Goal: Task Accomplishment & Management: Complete application form

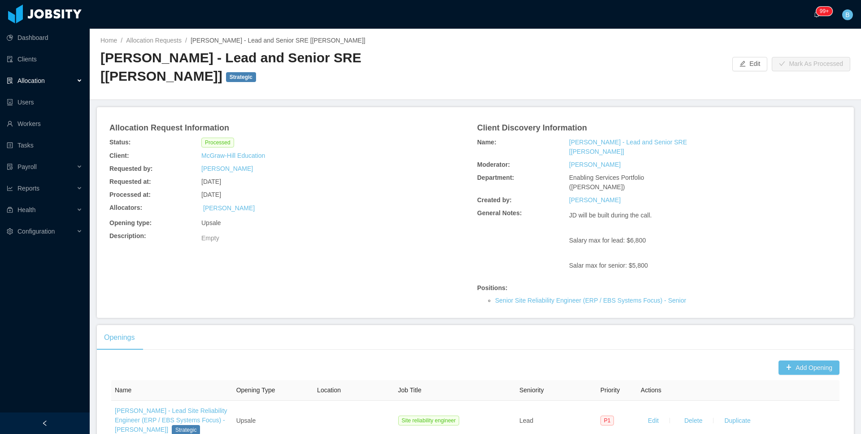
click at [39, 83] on span "Allocation" at bounding box center [30, 80] width 27 height 7
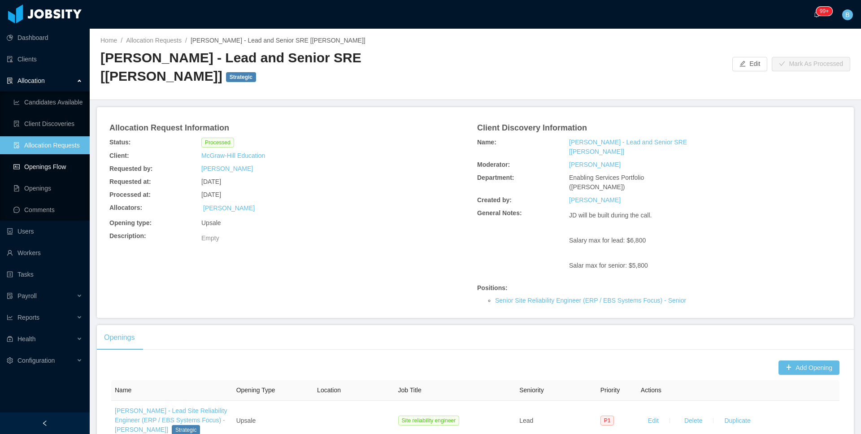
click at [35, 165] on link "Openings Flow" at bounding box center [47, 167] width 69 height 18
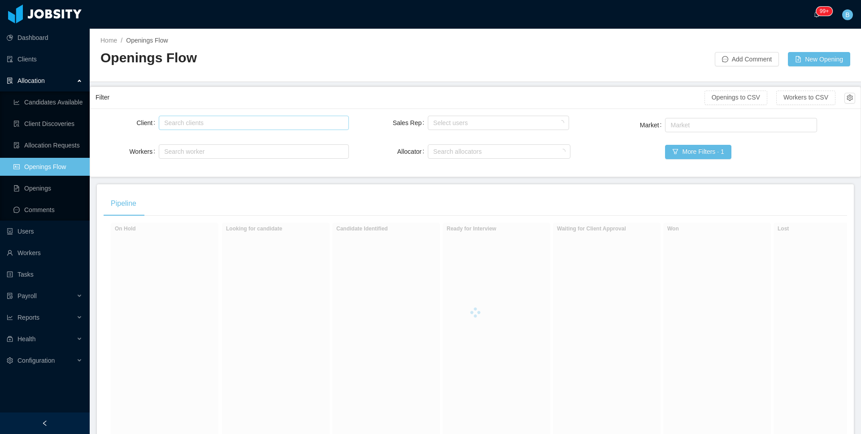
click at [210, 122] on div "Search clients" at bounding box center [251, 122] width 175 height 9
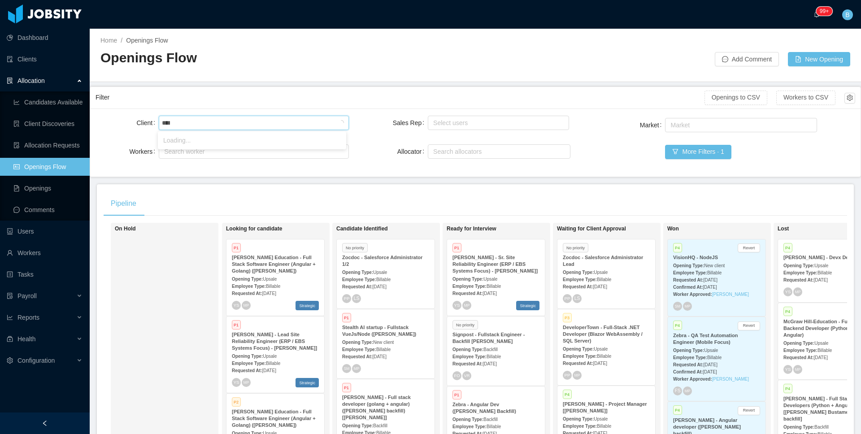
type input "*****"
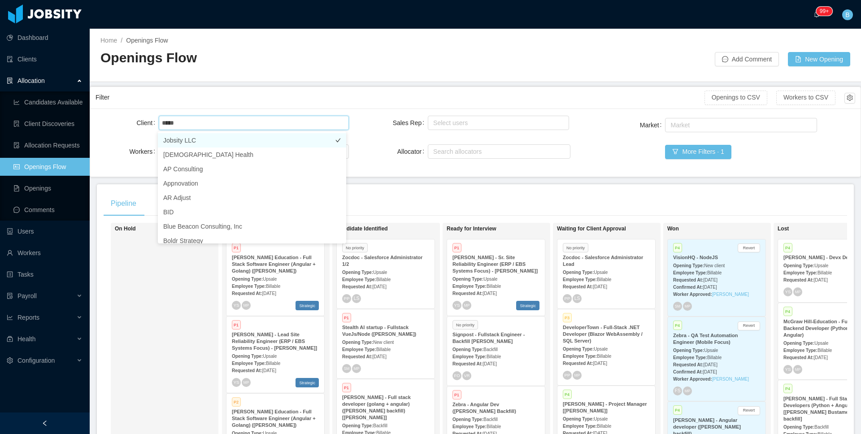
click at [219, 140] on li "Jobsity LLC" at bounding box center [252, 140] width 188 height 14
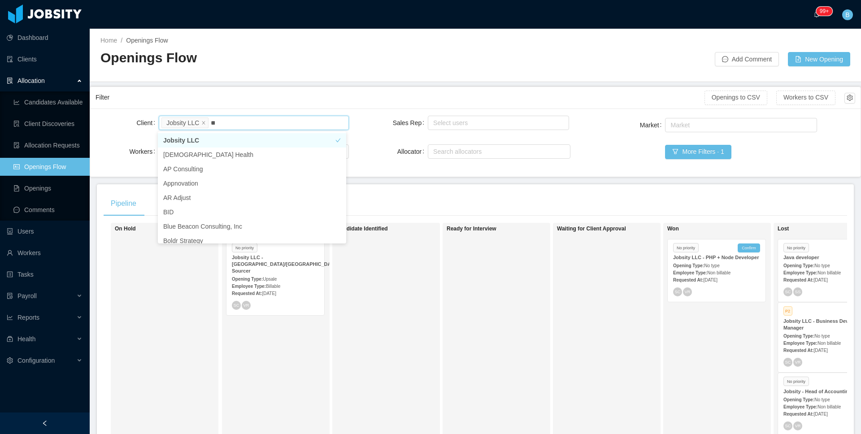
type input "***"
click at [192, 142] on li "AgateSoftware" at bounding box center [252, 140] width 188 height 14
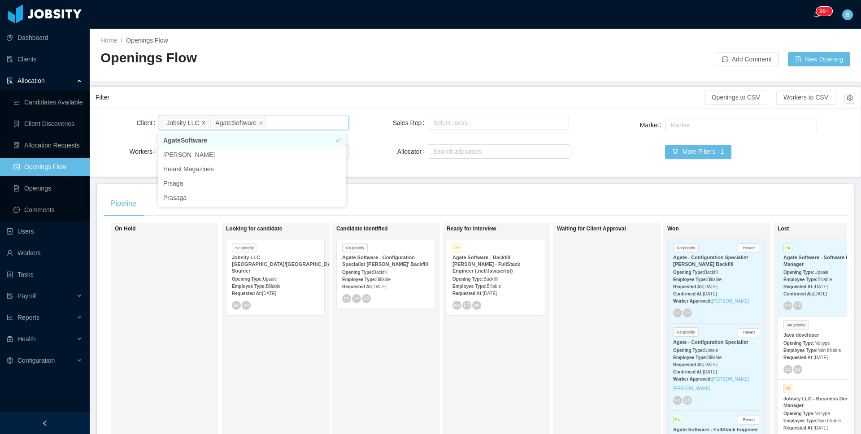
click at [202, 122] on icon "icon: close" at bounding box center [203, 122] width 4 height 4
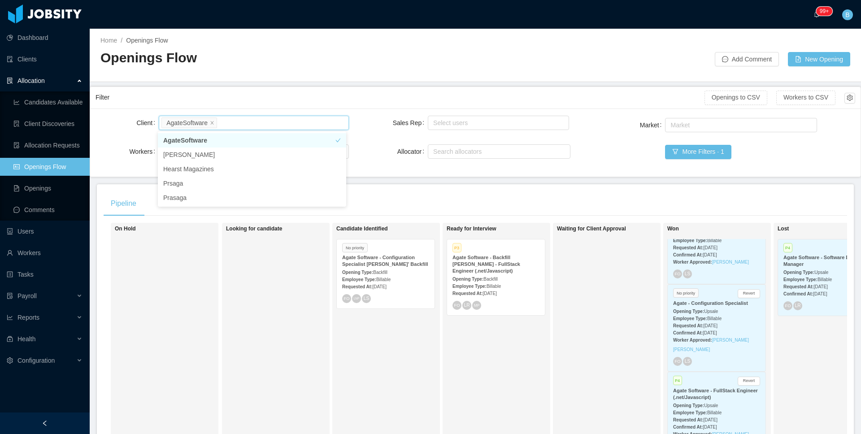
scroll to position [55, 0]
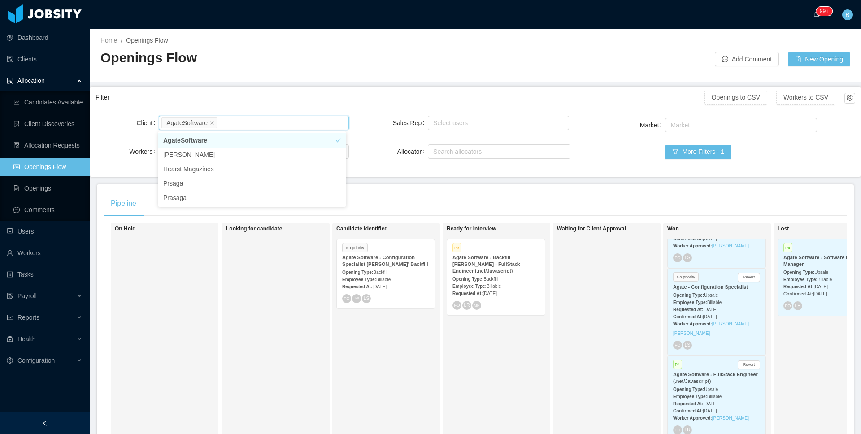
click at [738, 258] on div "FO LS" at bounding box center [716, 257] width 87 height 9
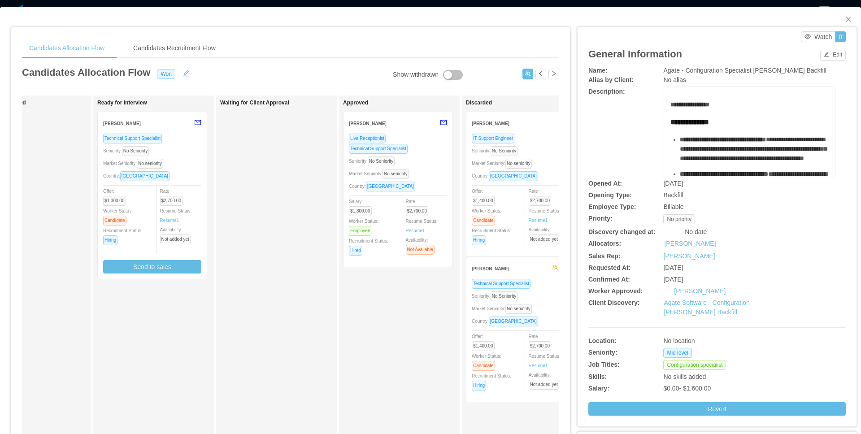
scroll to position [0, 183]
click at [434, 163] on div "Seniority: No Seniority" at bounding box center [397, 161] width 98 height 10
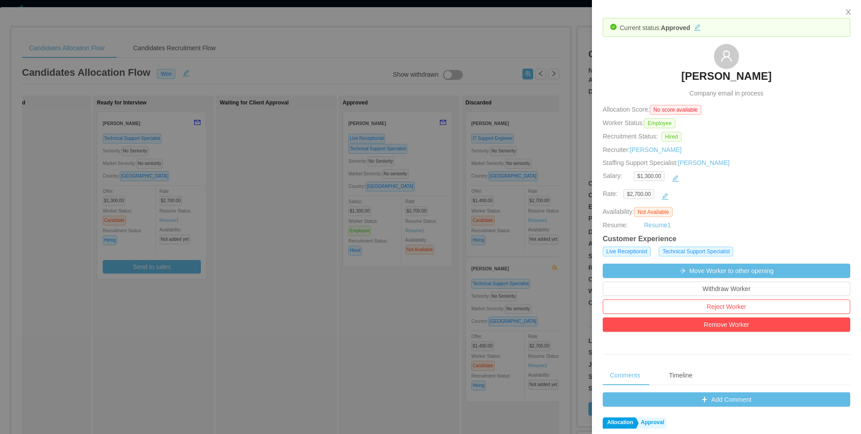
click at [710, 78] on h3 "Francisco Figueroa" at bounding box center [726, 76] width 90 height 14
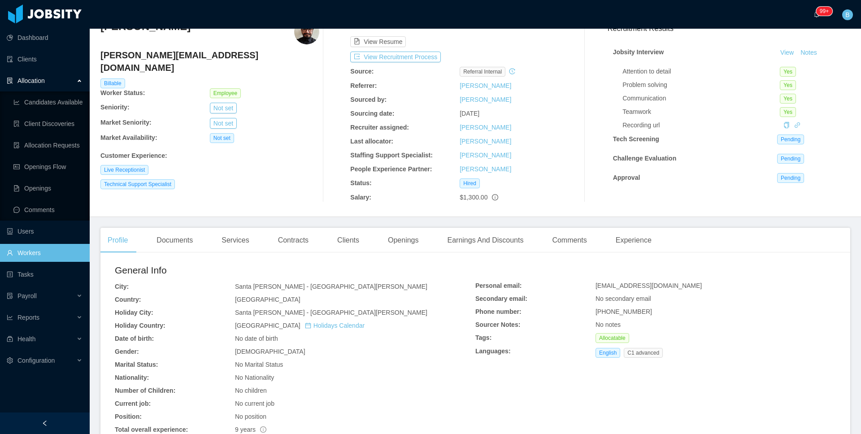
scroll to position [47, 0]
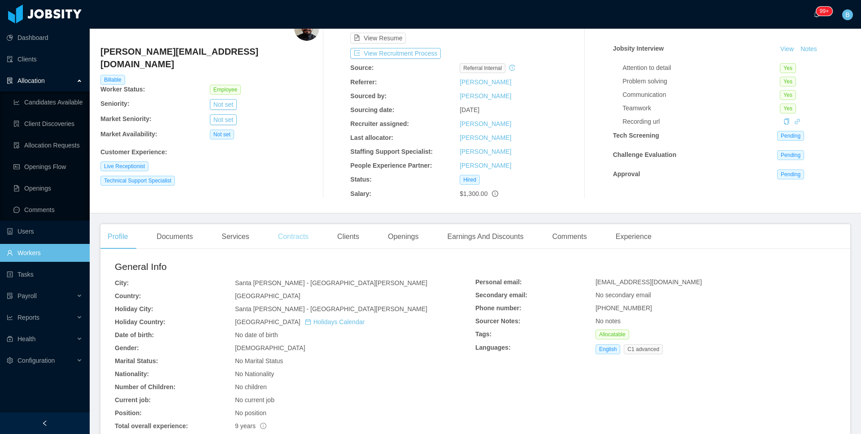
click at [315, 239] on div "Contracts" at bounding box center [293, 236] width 45 height 25
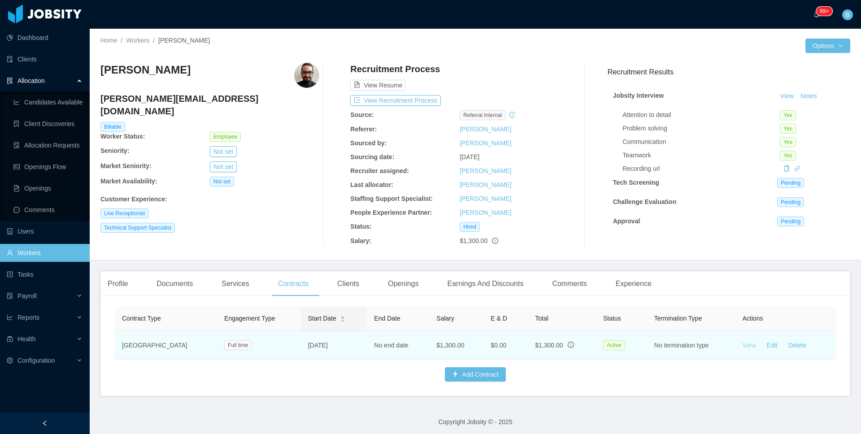
click at [743, 344] on link "View" at bounding box center [749, 345] width 13 height 7
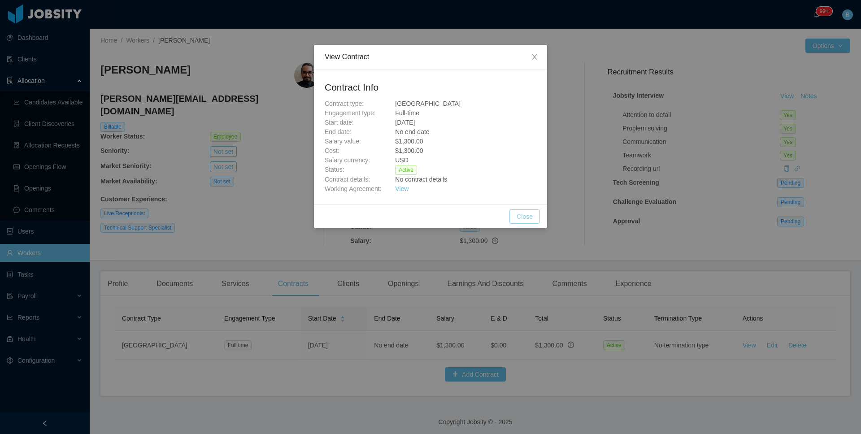
click at [529, 217] on button "Close" at bounding box center [524, 216] width 30 height 14
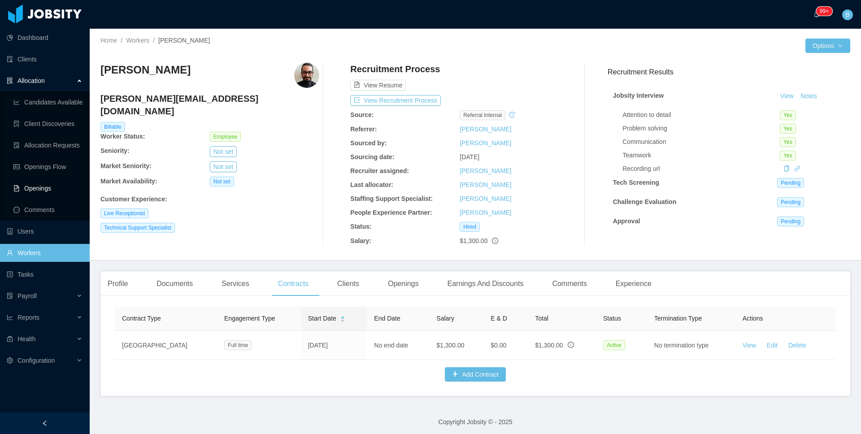
click at [29, 192] on link "Openings" at bounding box center [47, 188] width 69 height 18
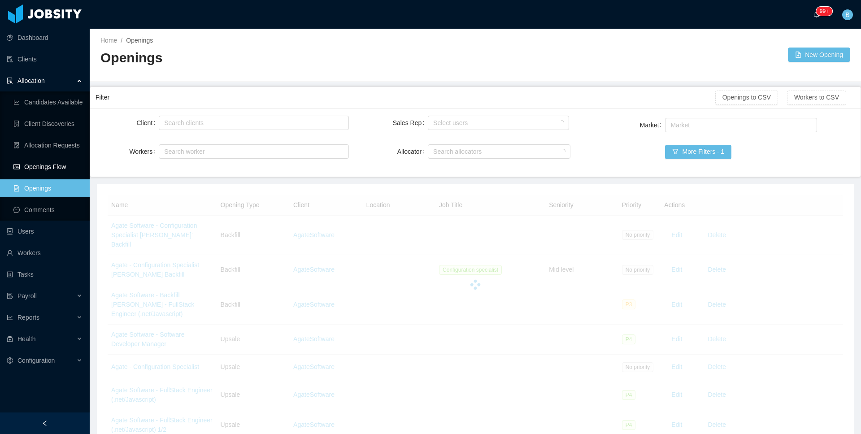
click at [51, 175] on link "Openings Flow" at bounding box center [47, 167] width 69 height 18
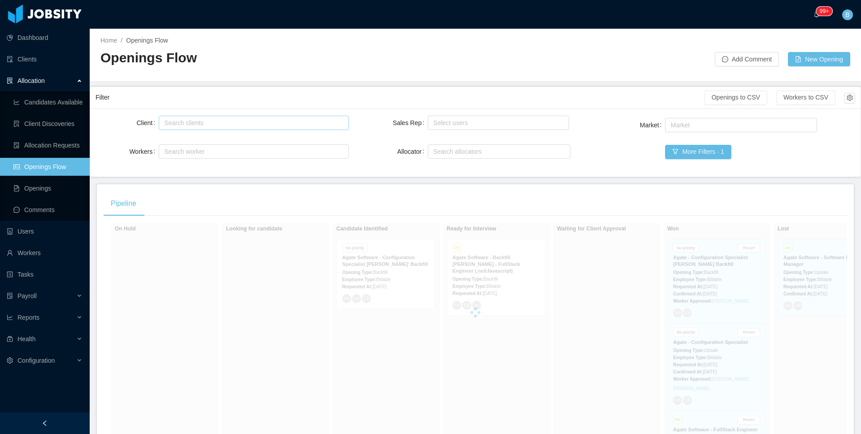
click at [238, 124] on div "Search clients" at bounding box center [251, 122] width 175 height 9
type input "***"
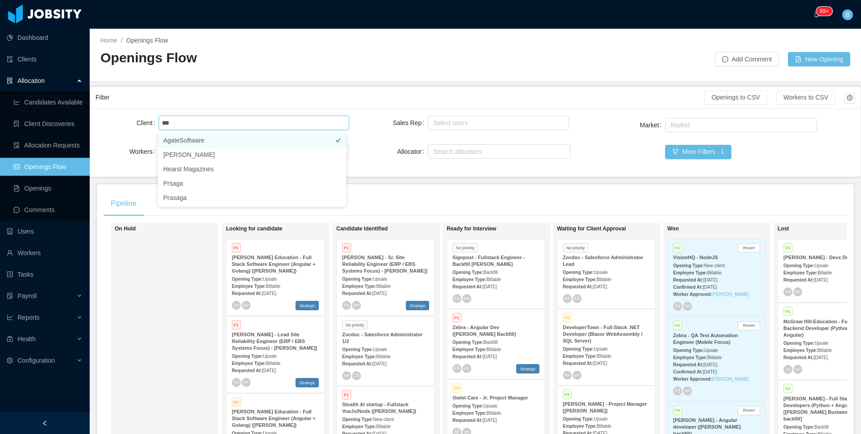
click at [194, 143] on li "AgateSoftware" at bounding box center [252, 140] width 188 height 14
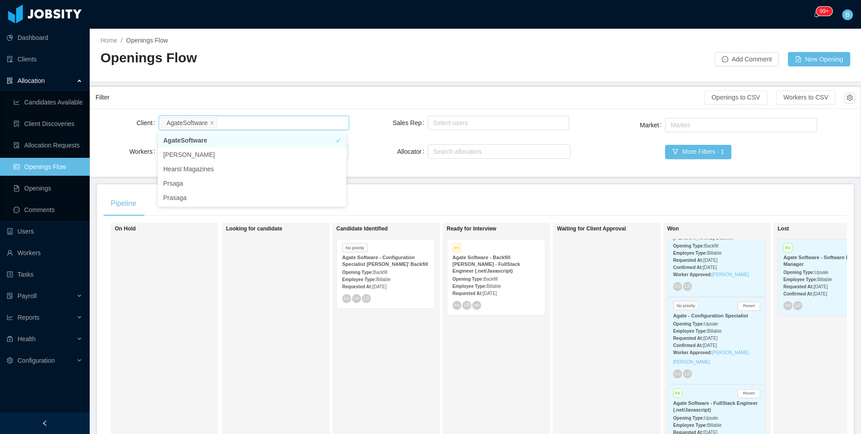
scroll to position [51, 0]
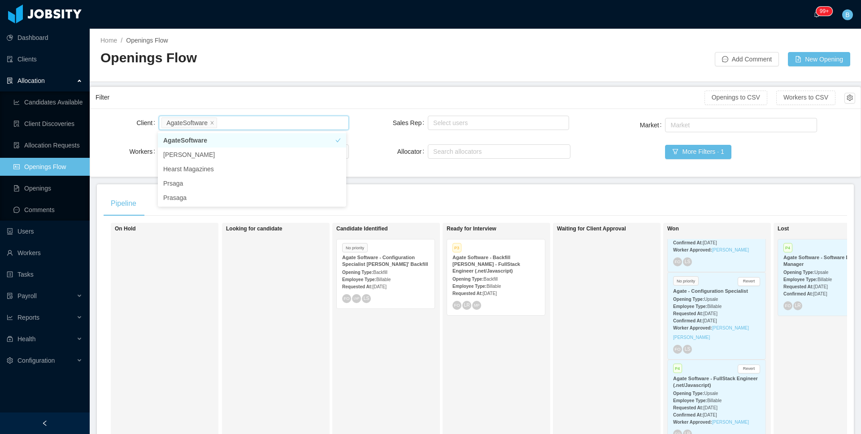
click at [746, 313] on div "Requested At: Sep 8th, 2025" at bounding box center [716, 313] width 87 height 9
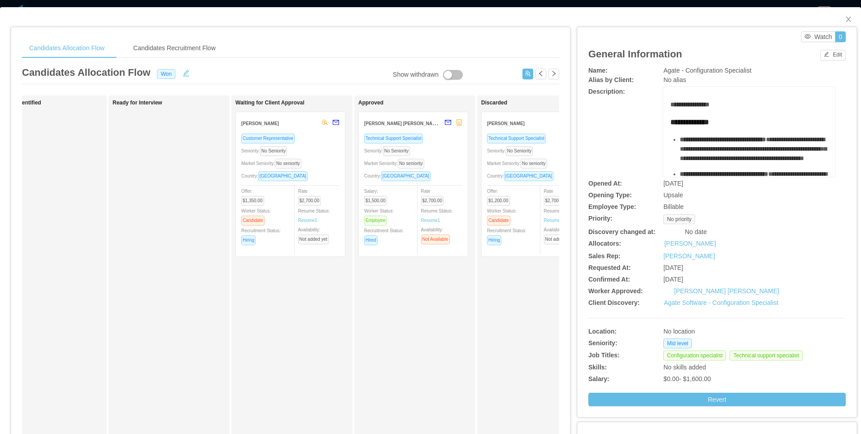
scroll to position [0, 170]
click at [450, 152] on div "Seniority: No Seniority" at bounding box center [411, 151] width 98 height 10
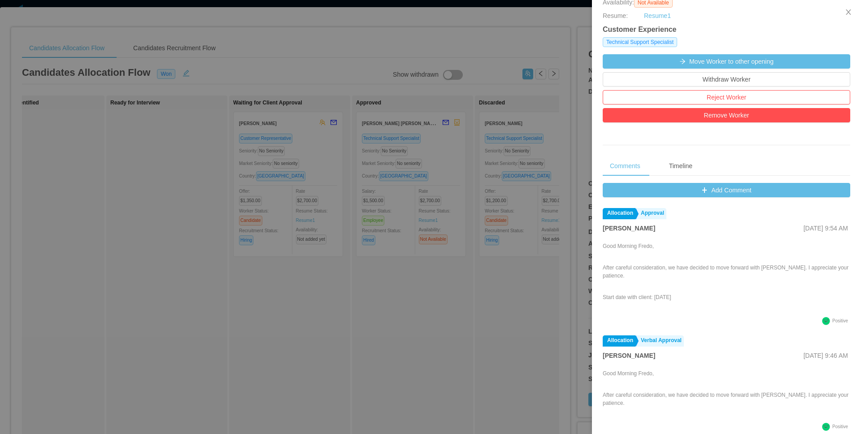
scroll to position [0, 0]
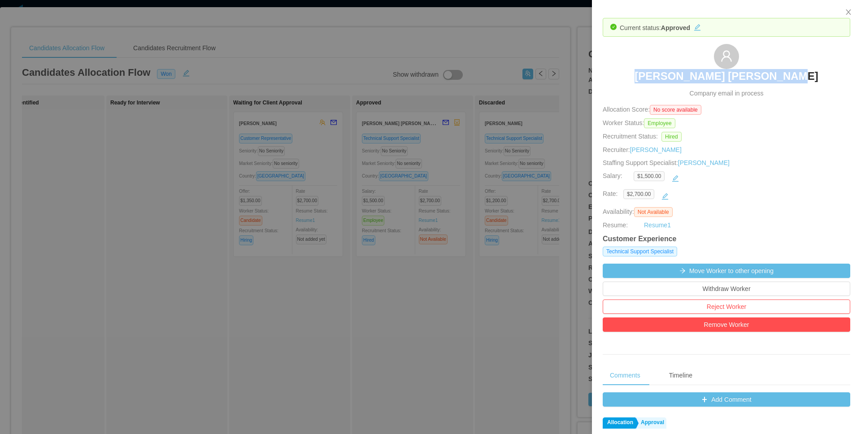
click at [672, 74] on h3 "Francisco Escobar Fuentes" at bounding box center [726, 76] width 183 height 14
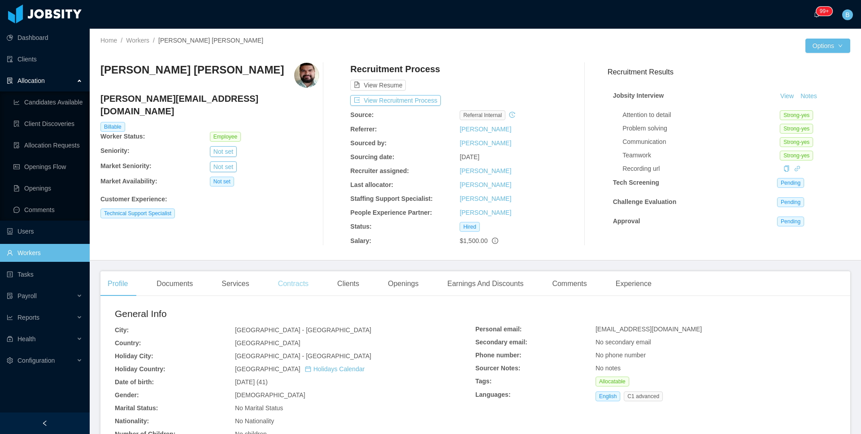
click at [292, 289] on div "Contracts" at bounding box center [293, 283] width 45 height 25
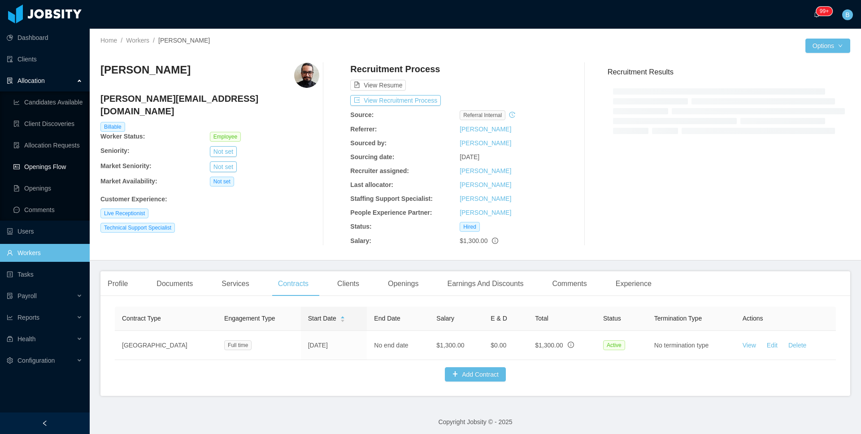
click at [32, 169] on link "Openings Flow" at bounding box center [47, 167] width 69 height 18
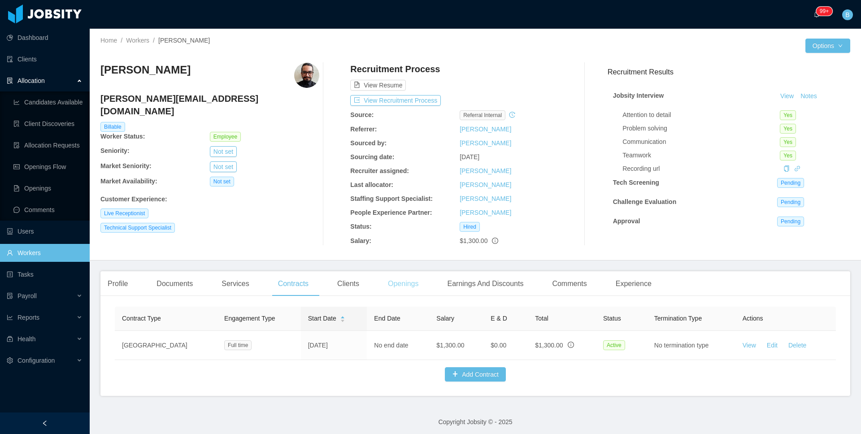
click at [405, 287] on div "Openings" at bounding box center [403, 283] width 45 height 25
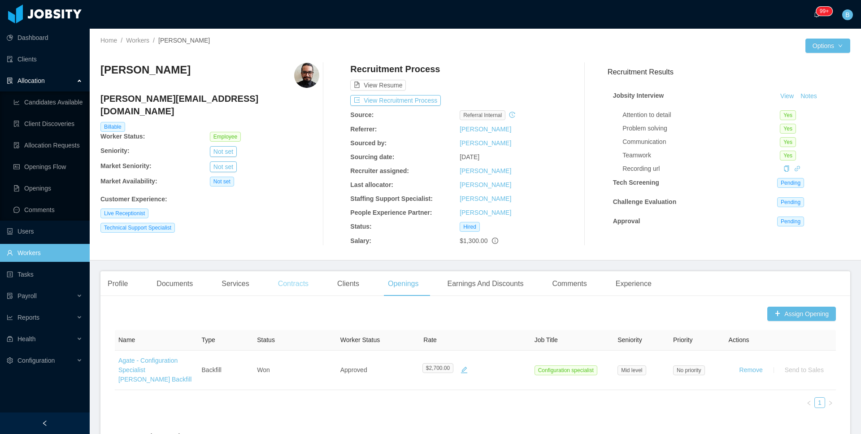
click at [298, 287] on div "Contracts" at bounding box center [293, 283] width 45 height 25
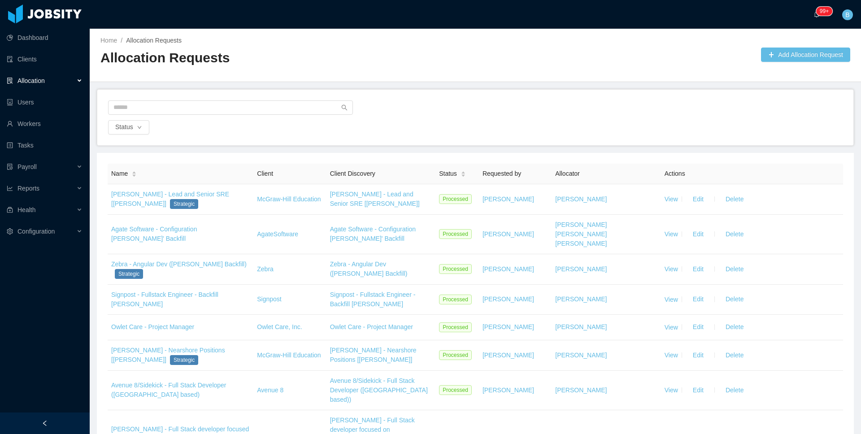
click at [41, 83] on span "Allocation" at bounding box center [30, 80] width 27 height 7
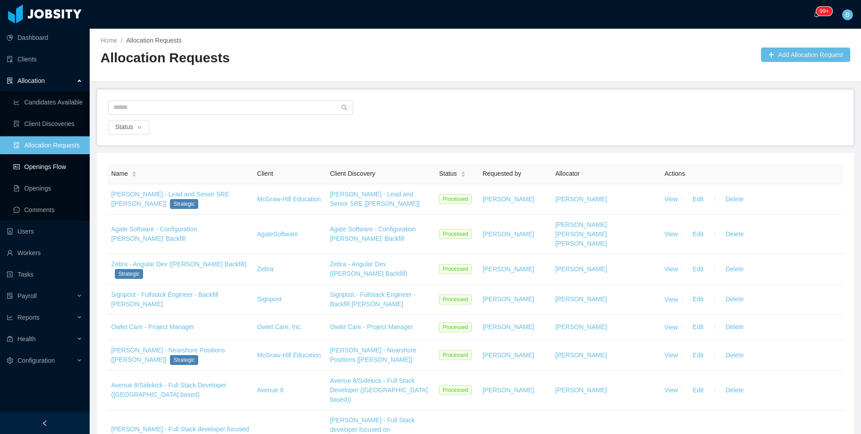
click at [43, 165] on link "Openings Flow" at bounding box center [47, 167] width 69 height 18
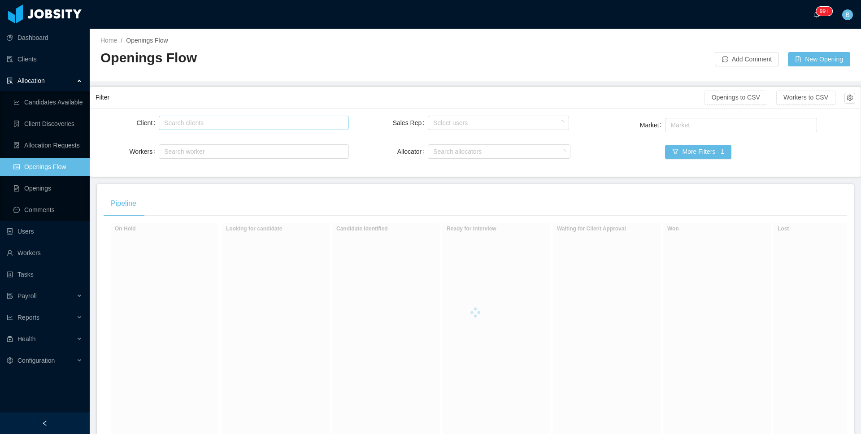
click at [236, 122] on div "Search clients" at bounding box center [251, 122] width 175 height 9
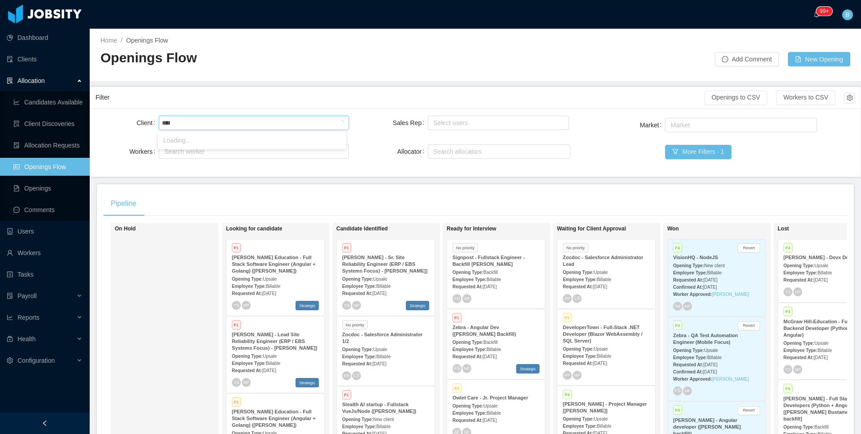
type input "*****"
click at [234, 142] on li "AgateSoftware" at bounding box center [252, 140] width 188 height 14
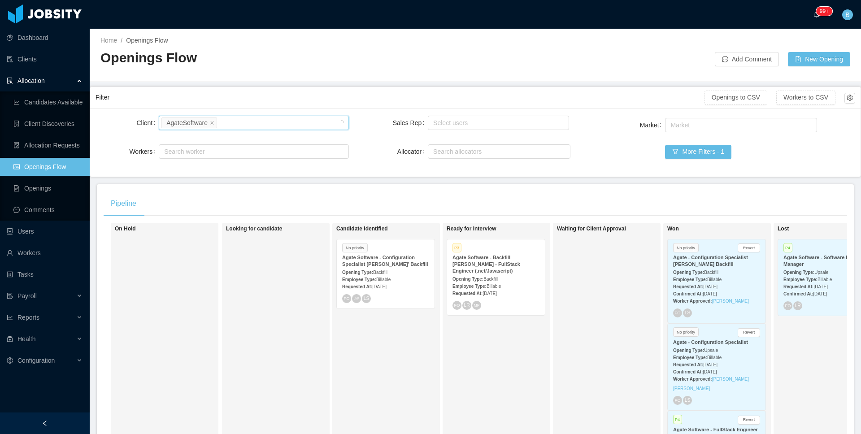
click at [711, 388] on div "Worker Approved: Francisco Escobar Fuentes" at bounding box center [716, 383] width 87 height 19
click at [741, 363] on div "Requested At: Sep 8th, 2025" at bounding box center [716, 364] width 87 height 9
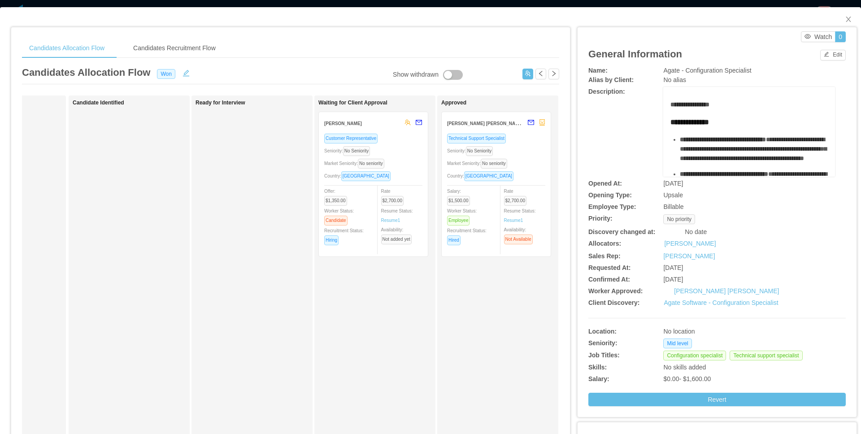
scroll to position [0, 87]
click at [522, 147] on div "Seniority: No Seniority" at bounding box center [494, 151] width 98 height 10
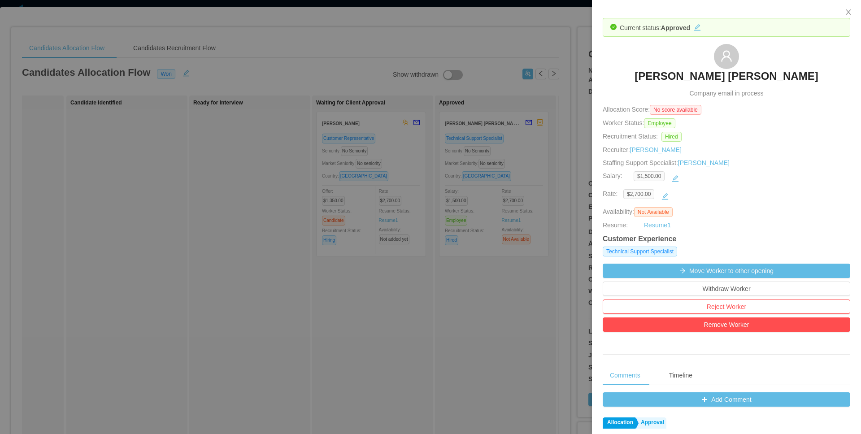
click at [715, 79] on h3 "Francisco Escobar Fuentes" at bounding box center [726, 76] width 183 height 14
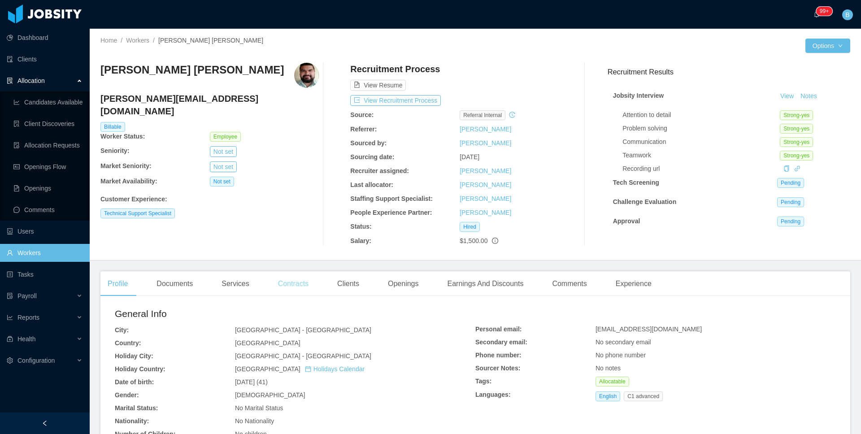
click at [282, 286] on div "Contracts" at bounding box center [293, 283] width 45 height 25
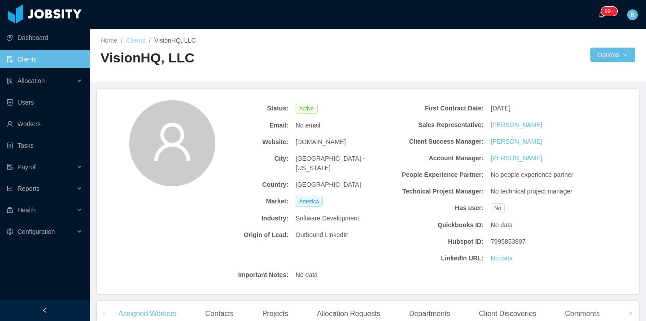
click at [135, 39] on link "Clients" at bounding box center [135, 40] width 19 height 7
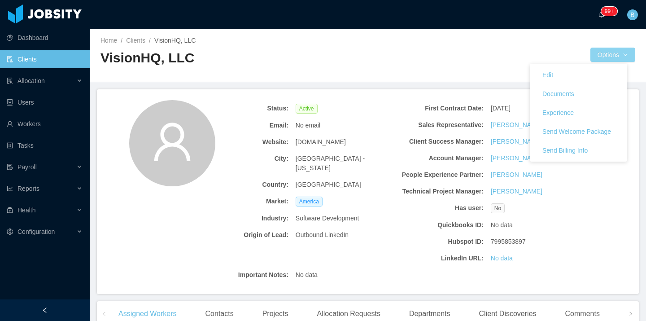
click at [604, 57] on button "Options" at bounding box center [612, 55] width 45 height 14
click at [559, 93] on button "Documents" at bounding box center [558, 94] width 46 height 14
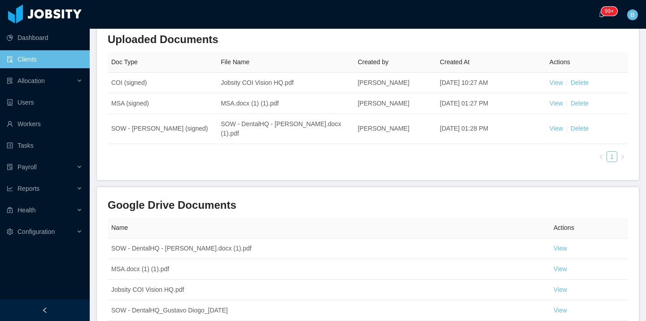
scroll to position [97, 0]
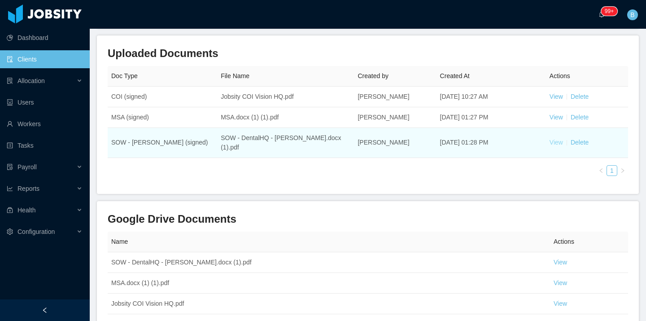
click at [551, 141] on link "View" at bounding box center [555, 142] width 13 height 7
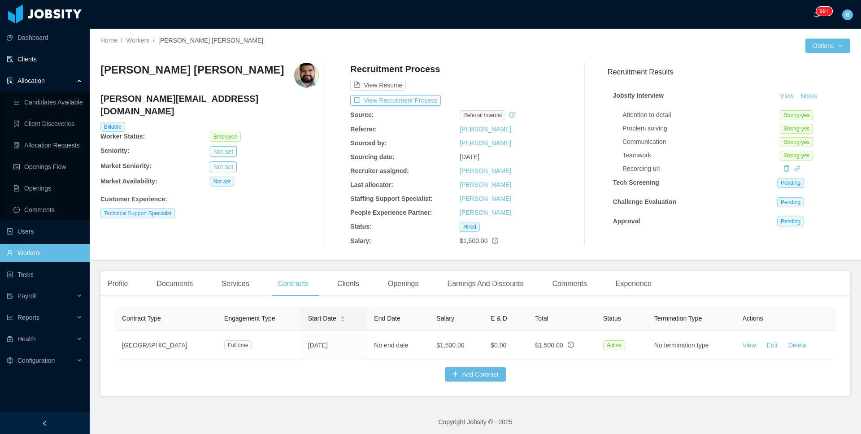
click at [13, 62] on link "Clients" at bounding box center [45, 59] width 76 height 18
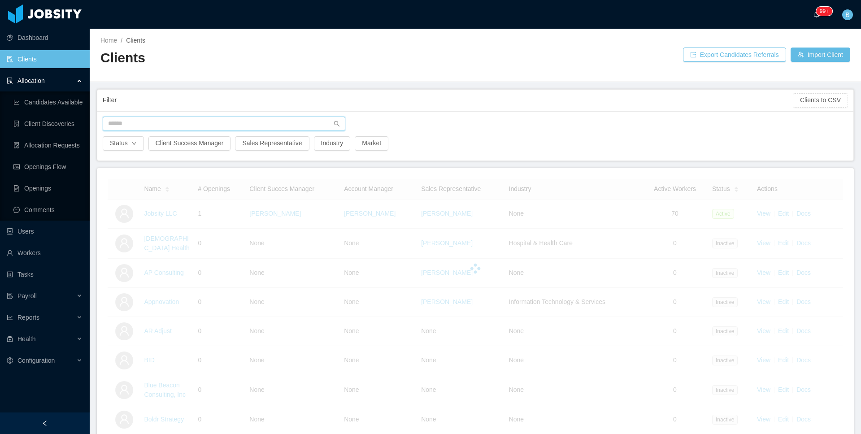
click at [251, 126] on input "text" at bounding box center [224, 124] width 243 height 14
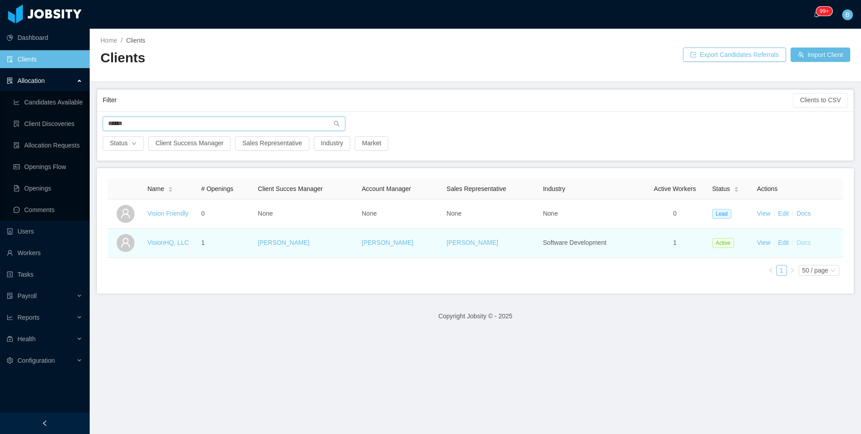
type input "******"
click at [802, 243] on link "Docs" at bounding box center [803, 242] width 14 height 7
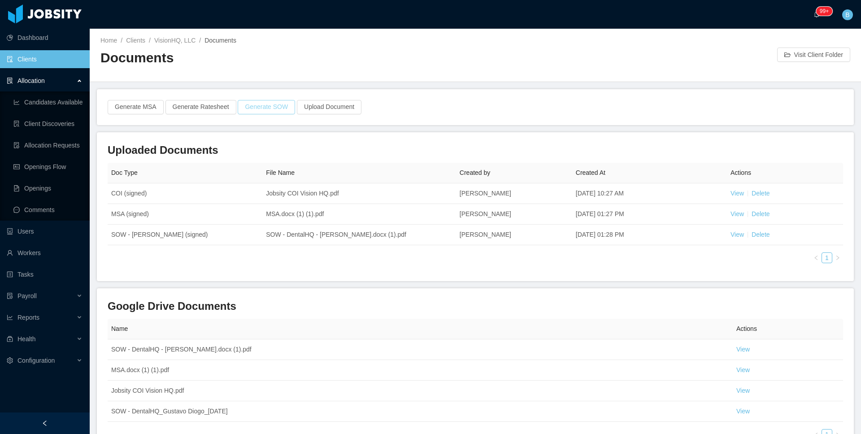
click at [261, 109] on button "Generate SOW" at bounding box center [266, 107] width 57 height 14
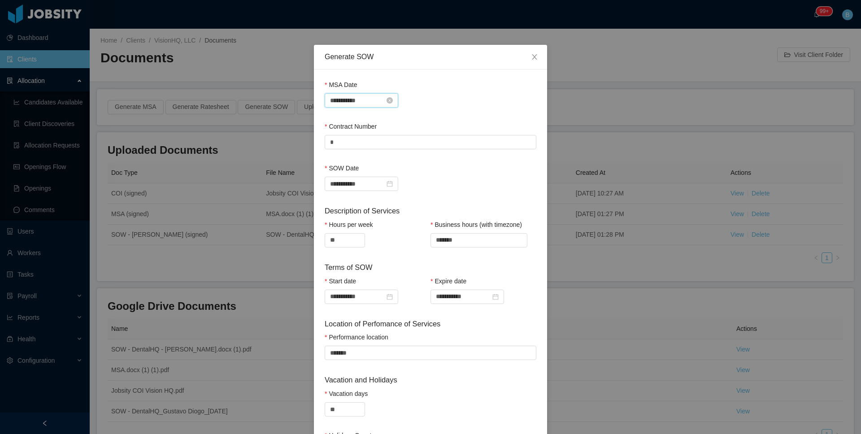
click at [342, 98] on input "**********" at bounding box center [362, 100] width 74 height 14
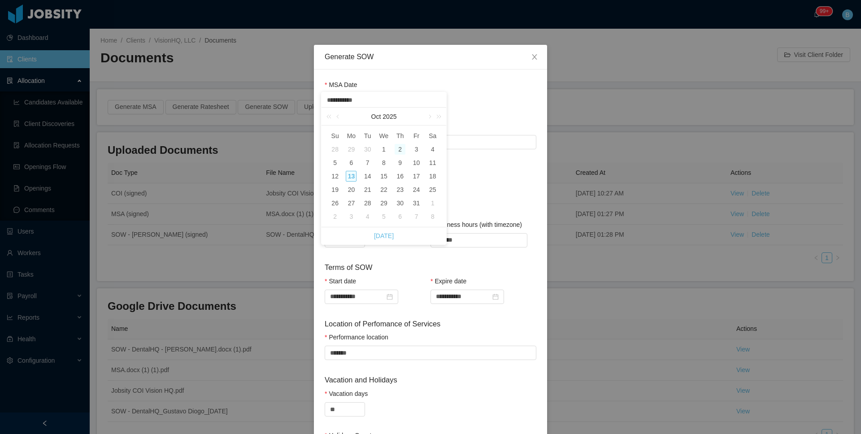
click at [399, 148] on div "2" at bounding box center [400, 149] width 11 height 11
type input "**********"
click at [435, 243] on input "*******" at bounding box center [478, 240] width 97 height 14
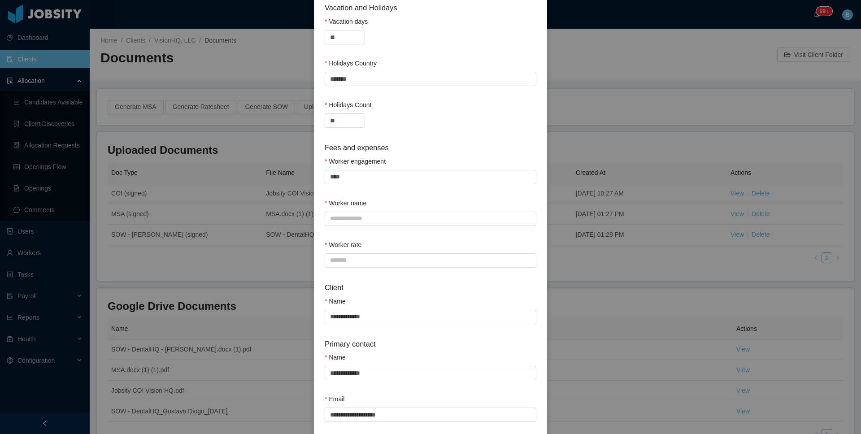
scroll to position [376, 0]
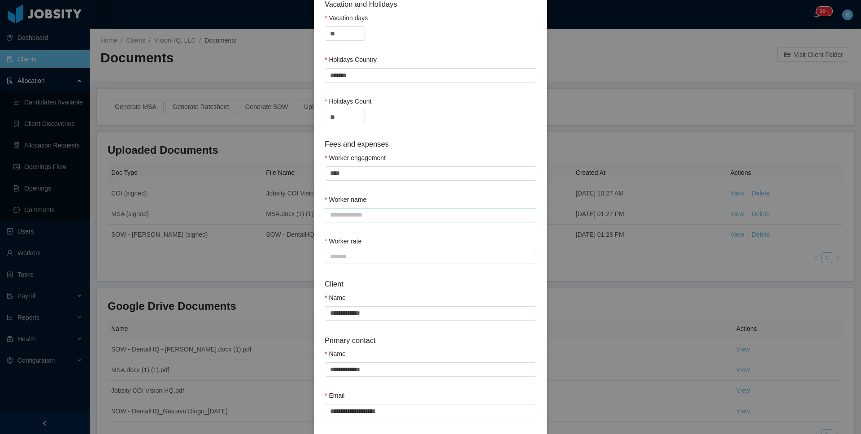
type input "**********"
click at [396, 216] on input "Worker name" at bounding box center [431, 215] width 212 height 14
type input "*"
click at [380, 253] on input "Worker rate" at bounding box center [431, 257] width 212 height 14
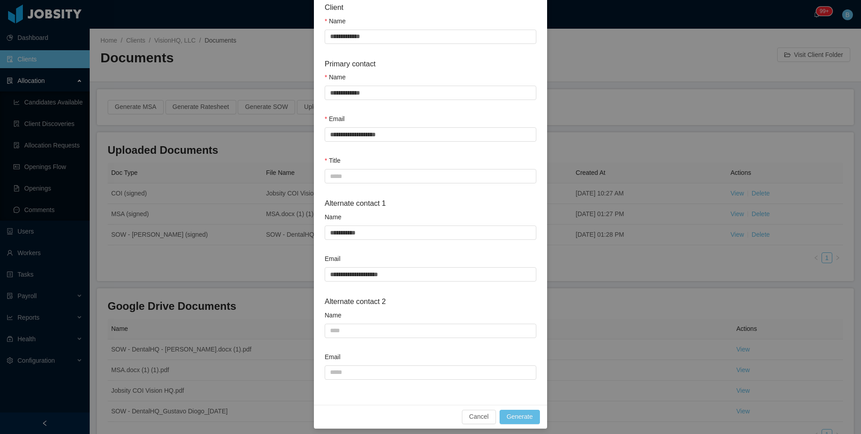
scroll to position [658, 0]
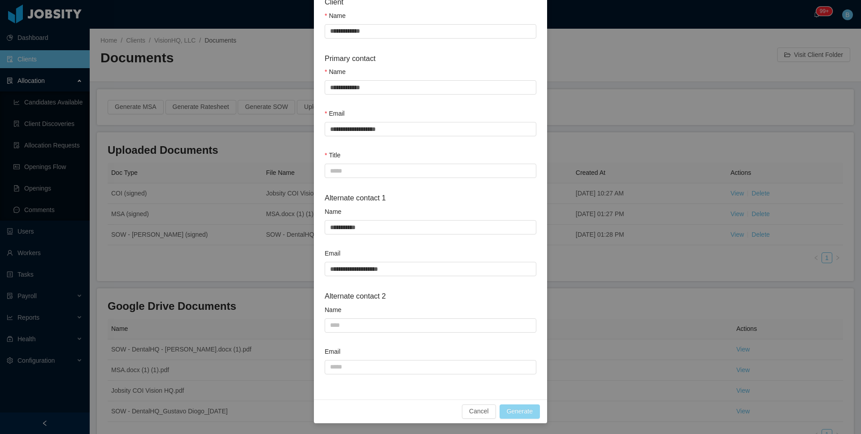
type input "*"
click at [519, 411] on button "Generate" at bounding box center [520, 411] width 40 height 14
click at [337, 171] on input "Title" at bounding box center [431, 171] width 212 height 14
type input "***"
click at [527, 416] on button "Generate" at bounding box center [520, 411] width 40 height 14
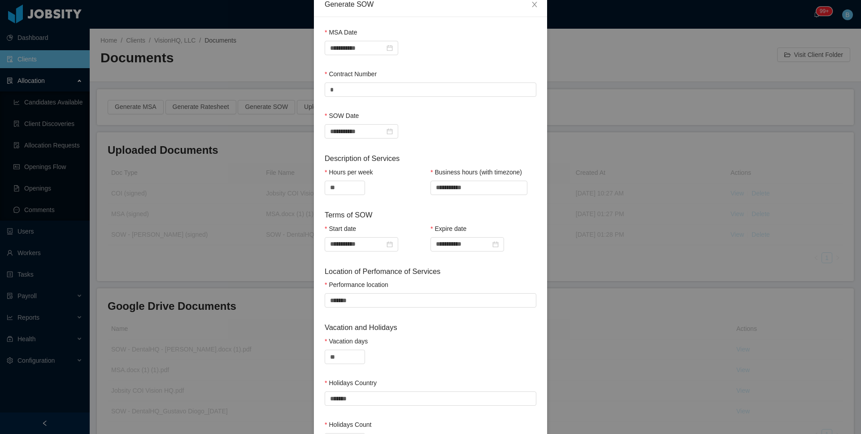
scroll to position [13, 0]
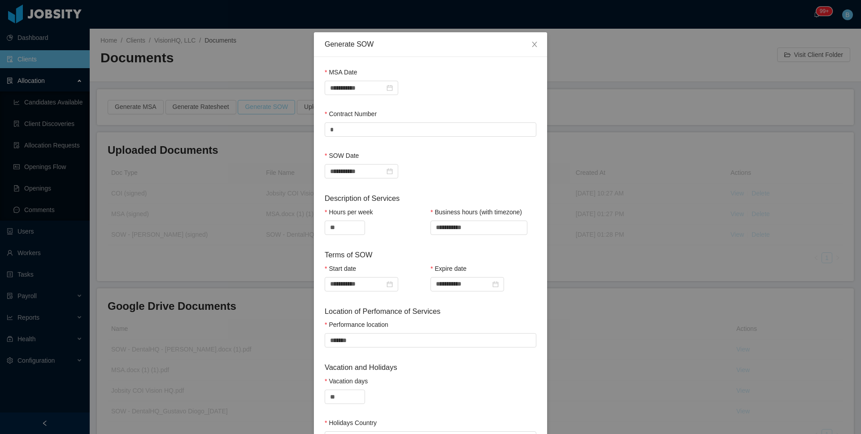
type input "**********"
type input "*"
type input "*******"
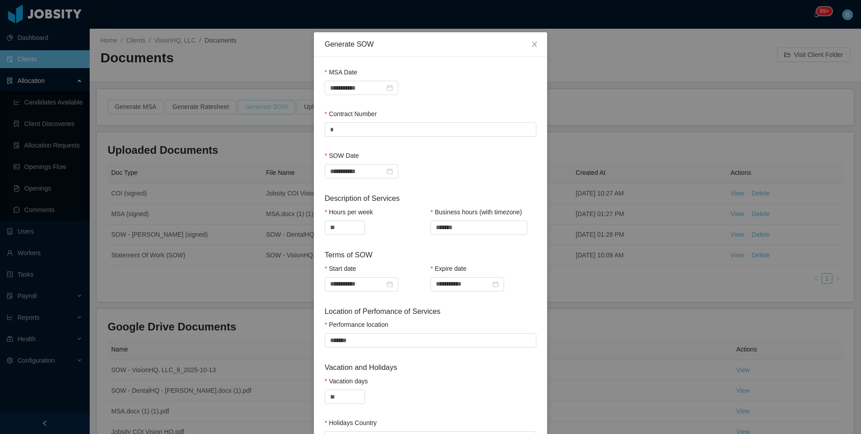
scroll to position [0, 0]
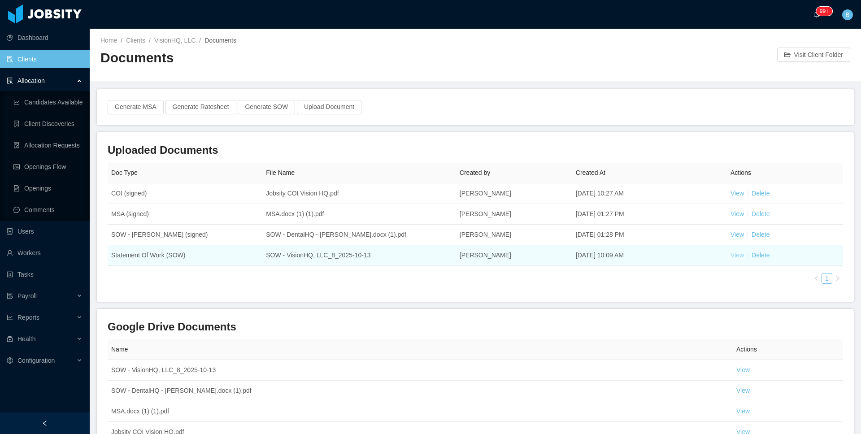
click at [730, 253] on link "View" at bounding box center [736, 255] width 13 height 7
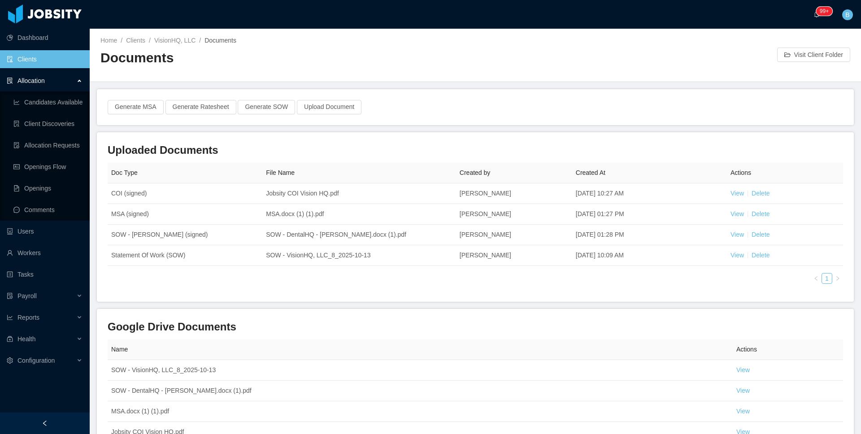
drag, startPoint x: 573, startPoint y: 65, endPoint x: 290, endPoint y: 30, distance: 284.6
click at [572, 65] on div "Home / Clients / VisionHQ, LLC / Documents / Documents Visit Client Folder" at bounding box center [475, 55] width 771 height 53
click at [138, 43] on link "Clients" at bounding box center [135, 40] width 19 height 7
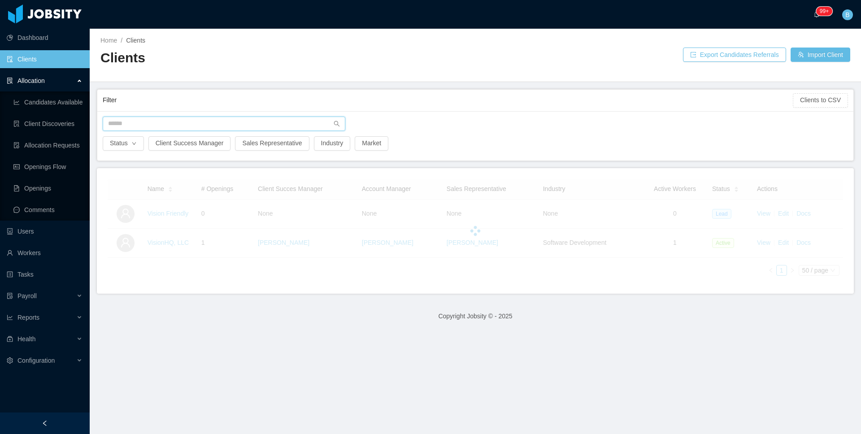
click at [238, 127] on input "text" at bounding box center [224, 124] width 243 height 14
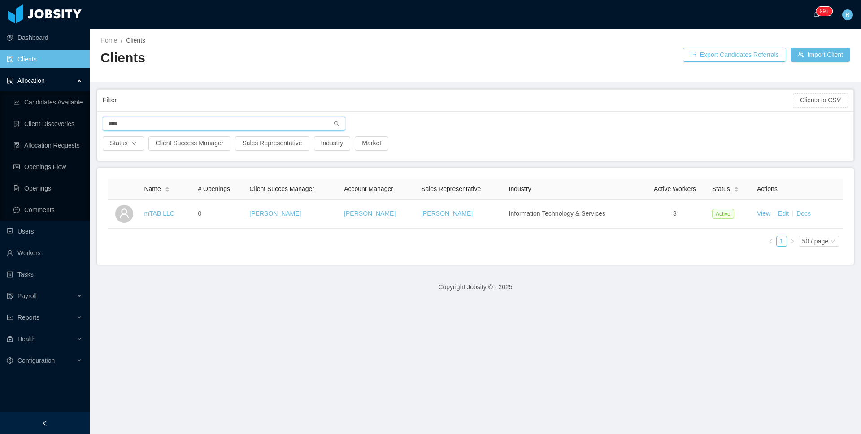
type input "****"
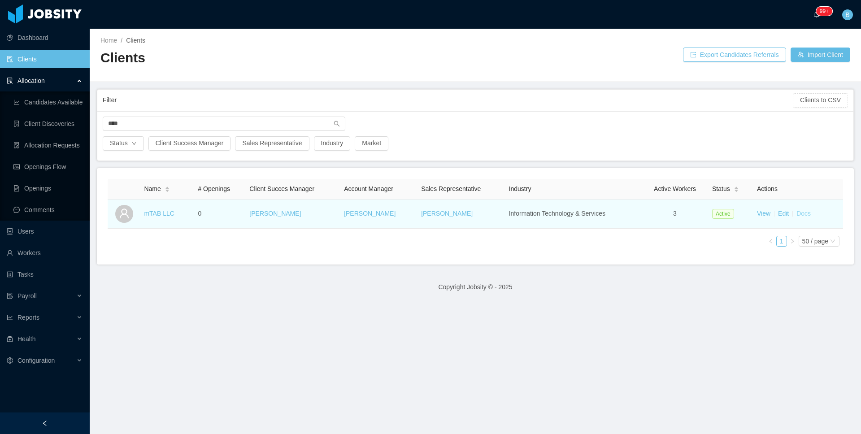
click at [800, 213] on link "Docs" at bounding box center [803, 213] width 14 height 7
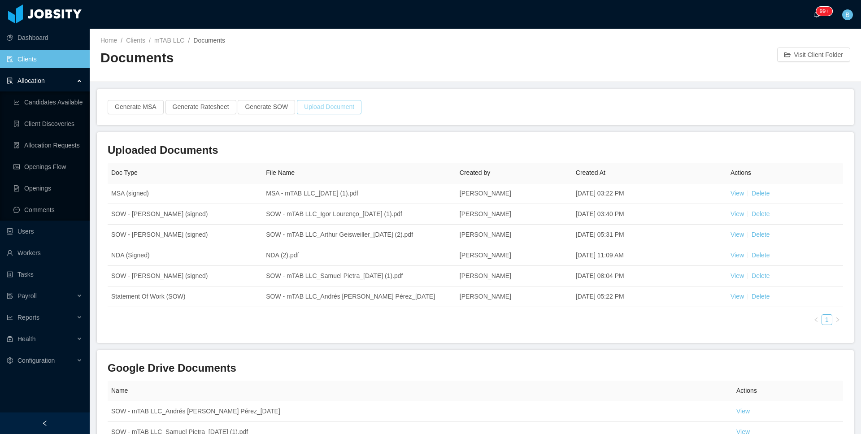
click at [348, 109] on button "Upload Document" at bounding box center [329, 107] width 65 height 14
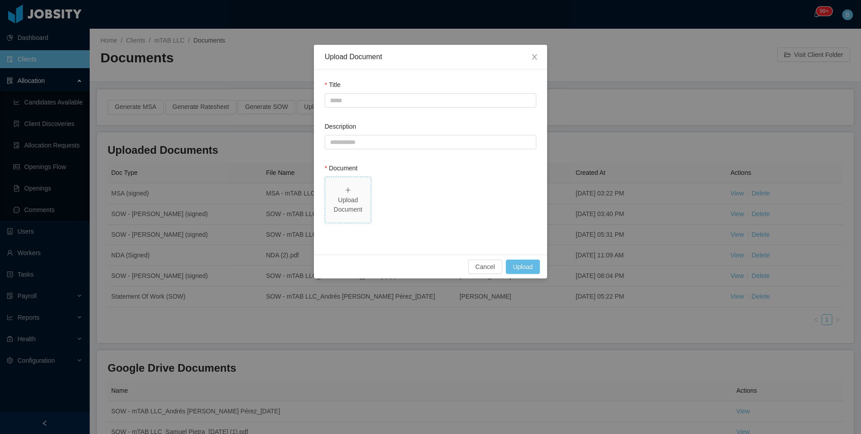
click at [352, 200] on div "Upload Document" at bounding box center [348, 205] width 39 height 19
click at [442, 100] on input "Title" at bounding box center [431, 100] width 212 height 14
paste input "**********"
click at [383, 103] on input "**********" at bounding box center [431, 100] width 212 height 14
drag, startPoint x: 455, startPoint y: 98, endPoint x: 314, endPoint y: 98, distance: 140.4
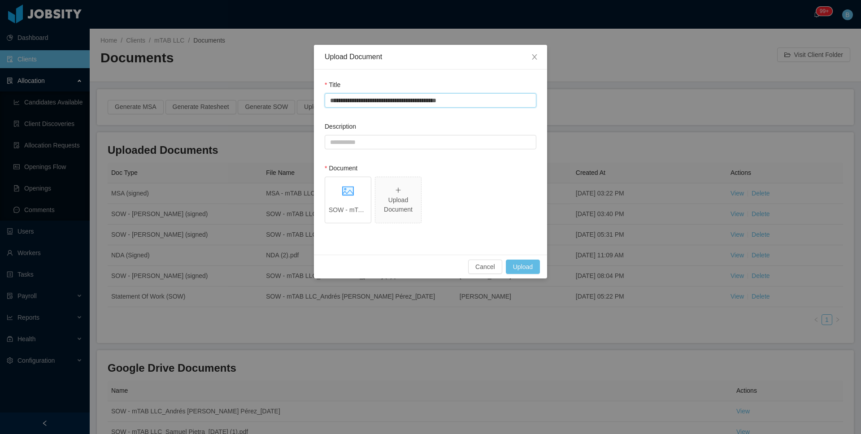
click at [314, 98] on div "**********" at bounding box center [430, 162] width 233 height 185
type input "**********"
click at [402, 140] on input "Description" at bounding box center [431, 142] width 212 height 14
paste input "**********"
drag, startPoint x: 385, startPoint y: 143, endPoint x: 353, endPoint y: 143, distance: 31.4
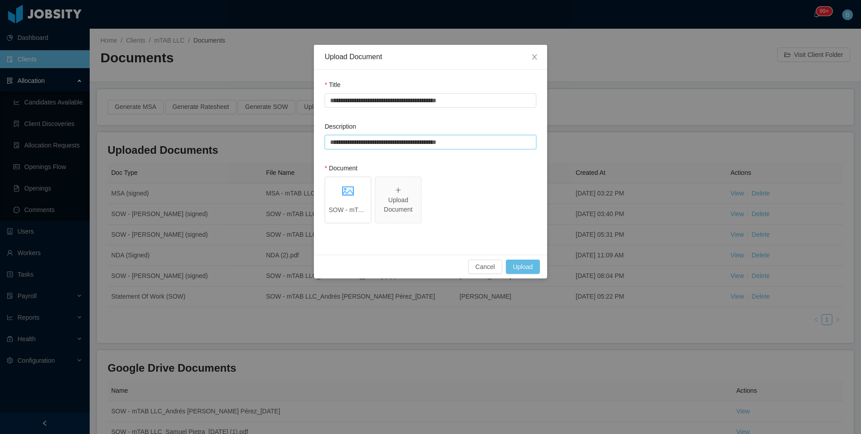
click at [353, 143] on input "**********" at bounding box center [431, 142] width 212 height 14
type input "**********"
drag, startPoint x: 387, startPoint y: 99, endPoint x: 349, endPoint y: 97, distance: 37.7
click at [349, 97] on input "**********" at bounding box center [431, 100] width 212 height 14
type input "**********"
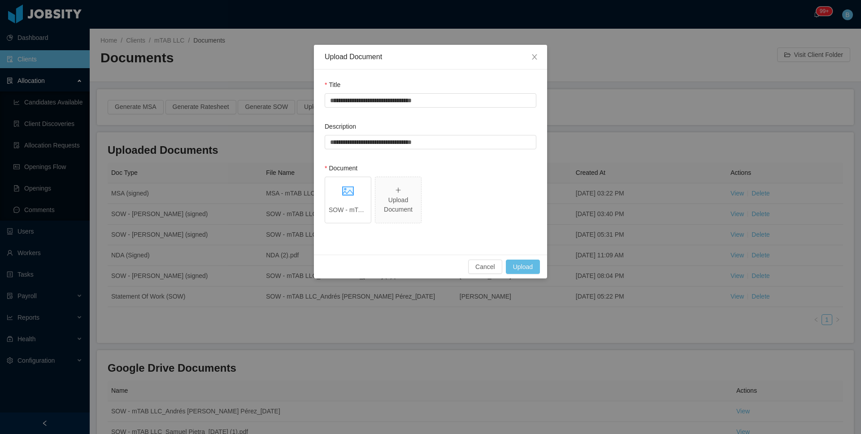
click at [478, 205] on span "SOW - mTAB LLC_Andrés Felipe Pérez_2025-09-19 (1).pdf Upload Document" at bounding box center [431, 202] width 212 height 50
click at [516, 266] on button "Upload" at bounding box center [523, 267] width 34 height 14
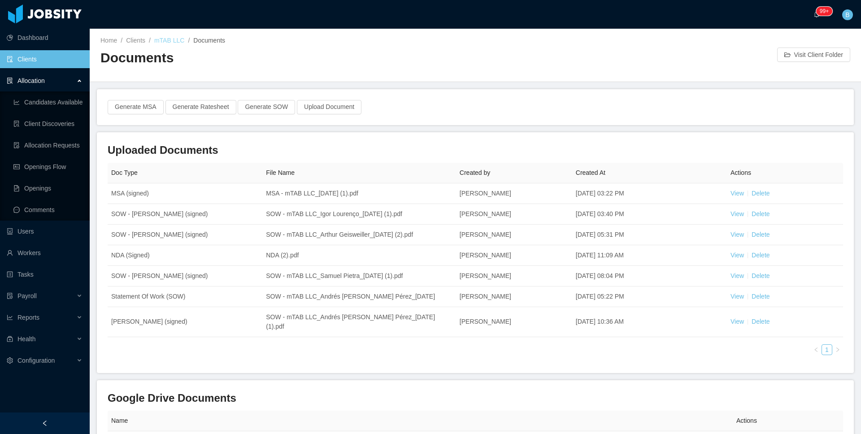
click at [167, 38] on link "mTAB LLC" at bounding box center [169, 40] width 30 height 7
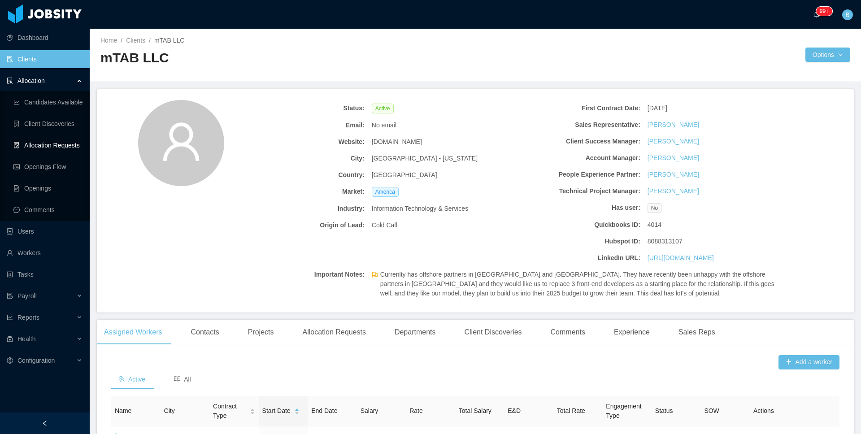
click at [26, 138] on link "Allocation Requests" at bounding box center [47, 145] width 69 height 18
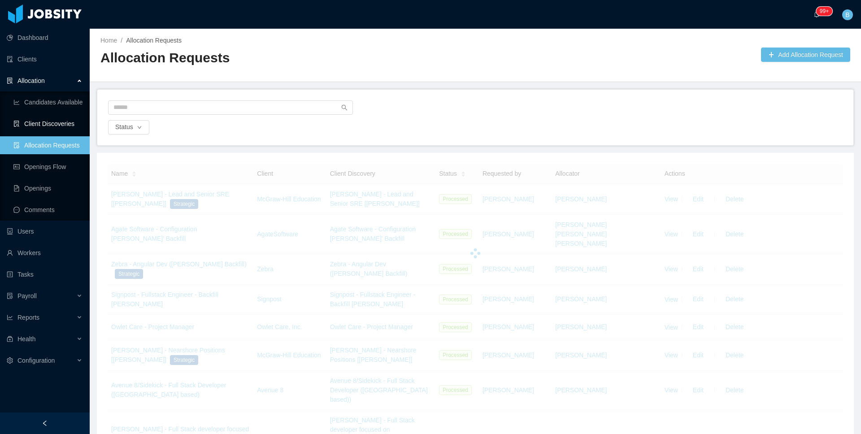
drag, startPoint x: 39, startPoint y: 129, endPoint x: 153, endPoint y: 135, distance: 114.0
click at [40, 129] on link "Client Discoveries" at bounding box center [47, 124] width 69 height 18
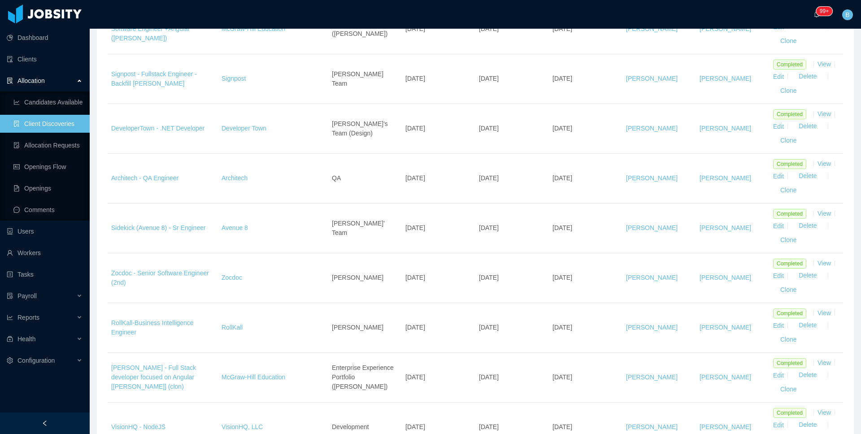
scroll to position [848, 0]
drag, startPoint x: 135, startPoint y: 177, endPoint x: 166, endPoint y: 179, distance: 31.1
click at [135, 176] on link "Architech - QA Engineer" at bounding box center [144, 175] width 67 height 7
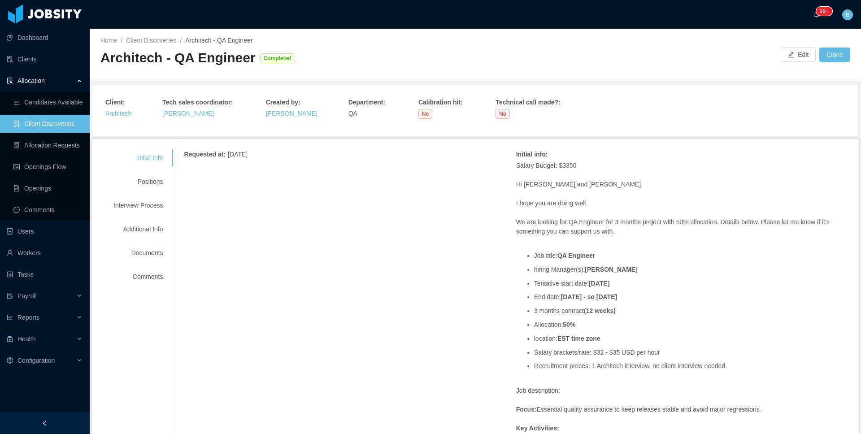
click at [809, 151] on div "Initial info :" at bounding box center [681, 154] width 330 height 9
click at [32, 57] on link "Clients" at bounding box center [45, 59] width 76 height 18
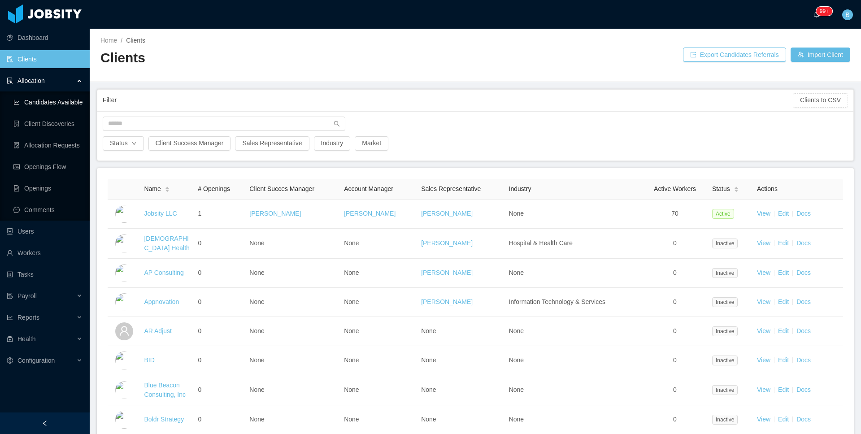
click at [49, 96] on link "Candidates Available" at bounding box center [47, 102] width 69 height 18
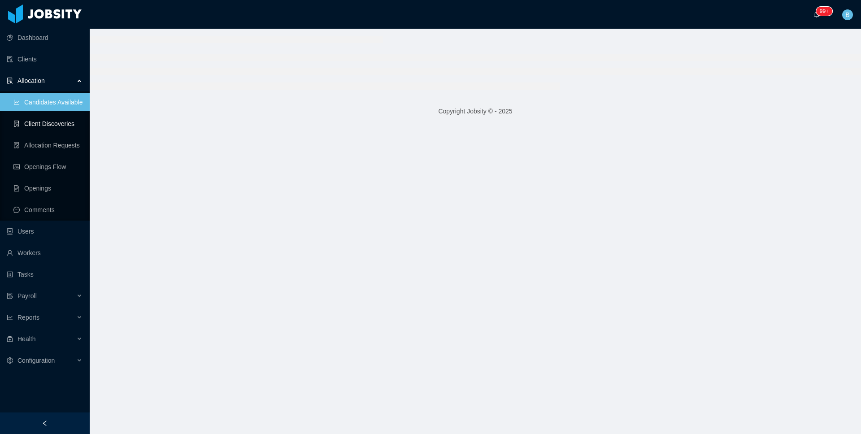
click at [45, 129] on link "Client Discoveries" at bounding box center [47, 124] width 69 height 18
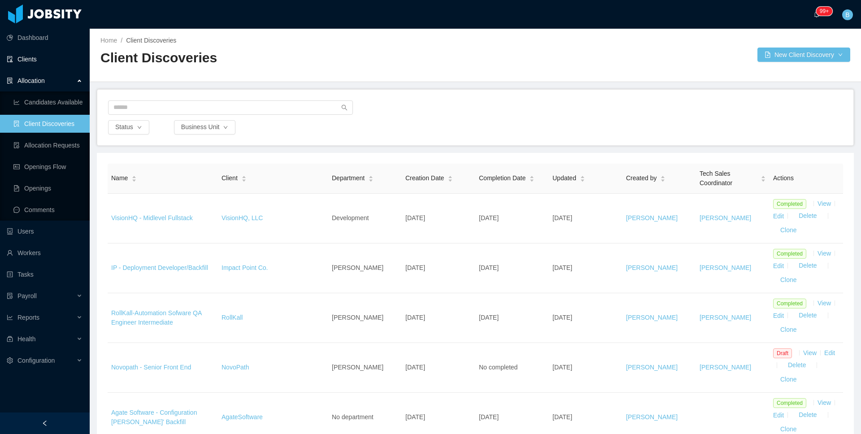
click at [38, 62] on link "Clients" at bounding box center [45, 59] width 76 height 18
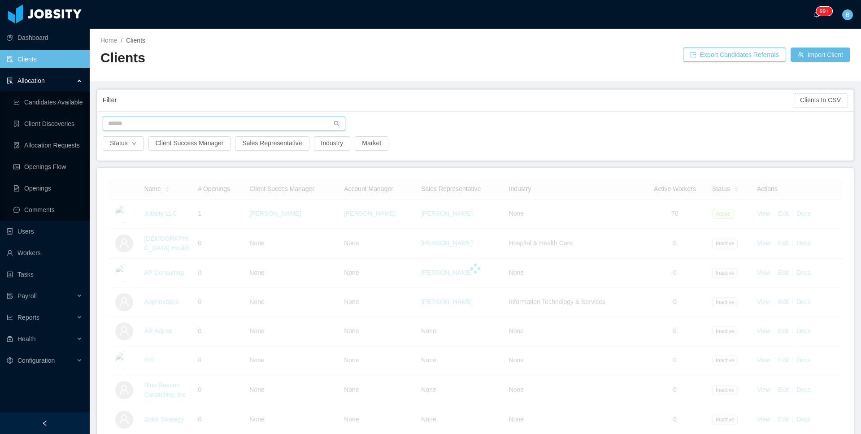
click at [165, 128] on input "text" at bounding box center [224, 124] width 243 height 14
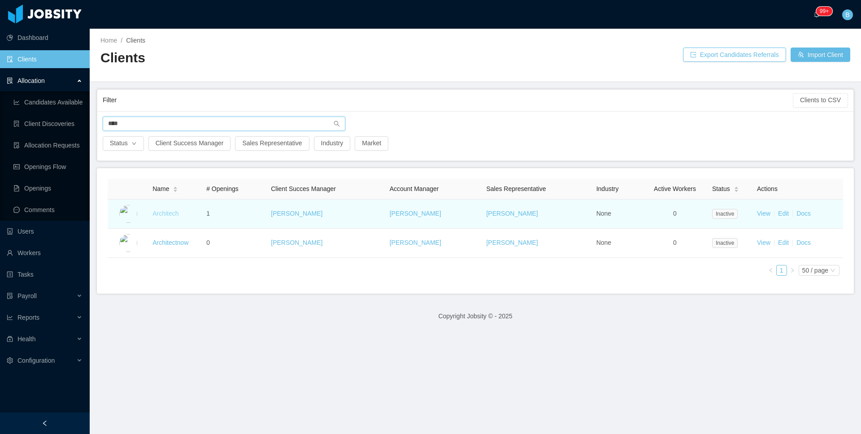
type input "****"
click at [164, 216] on link "Architech" at bounding box center [165, 213] width 26 height 7
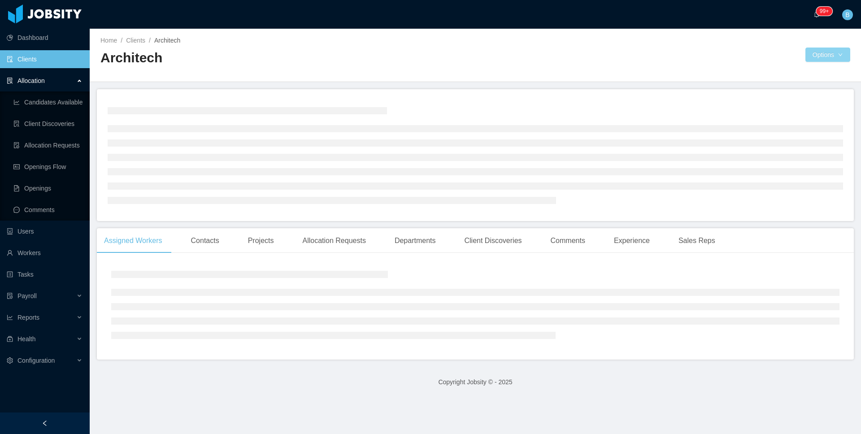
click at [817, 54] on button "Options" at bounding box center [827, 55] width 45 height 14
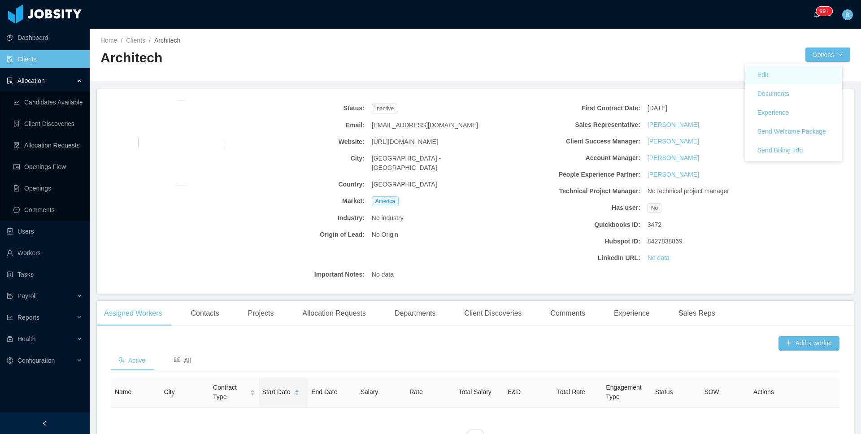
click at [780, 71] on link "Edit" at bounding box center [793, 74] width 97 height 19
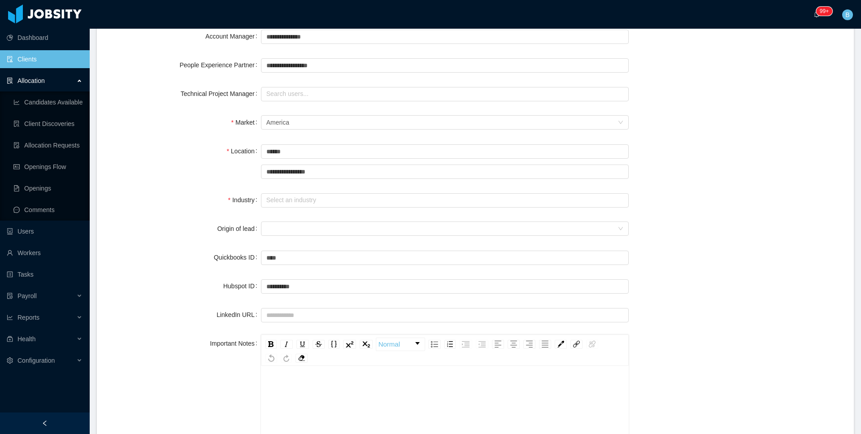
scroll to position [328, 0]
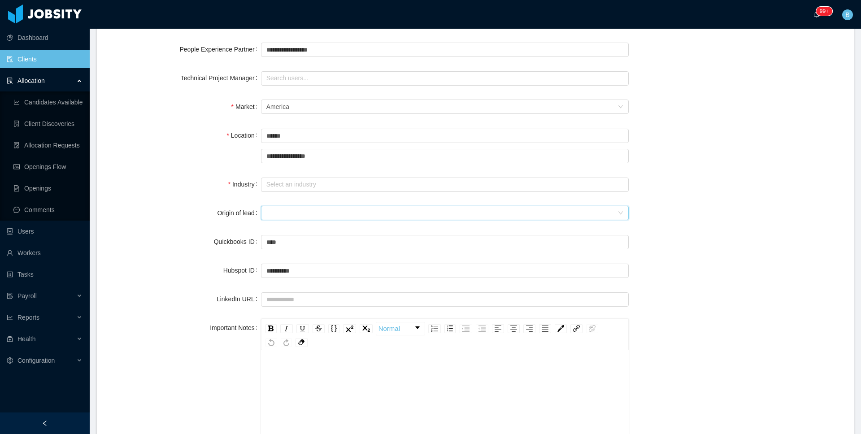
click at [278, 210] on div at bounding box center [441, 212] width 351 height 13
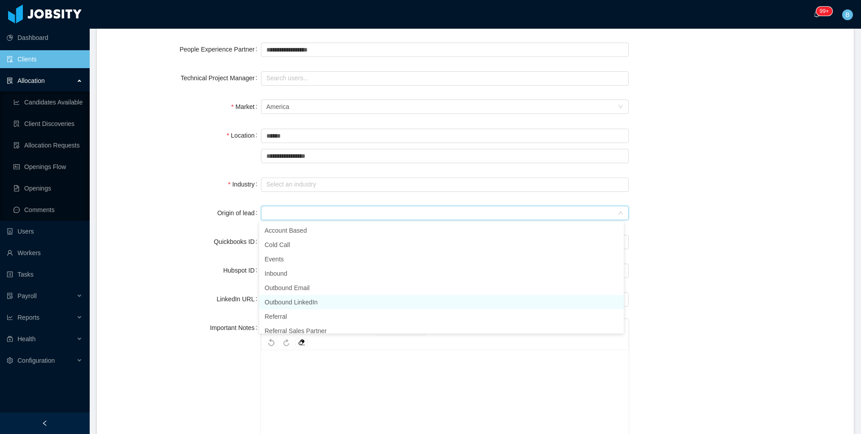
click at [290, 306] on li "Outbound LinkedIn" at bounding box center [441, 302] width 365 height 14
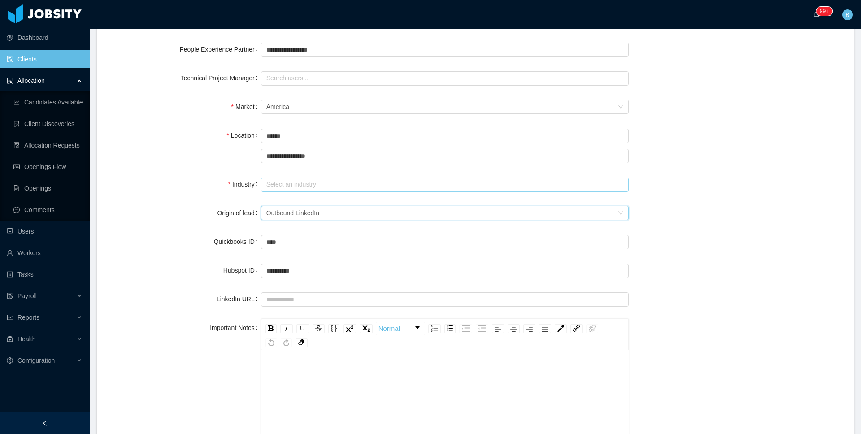
click at [287, 183] on input "text" at bounding box center [445, 185] width 368 height 14
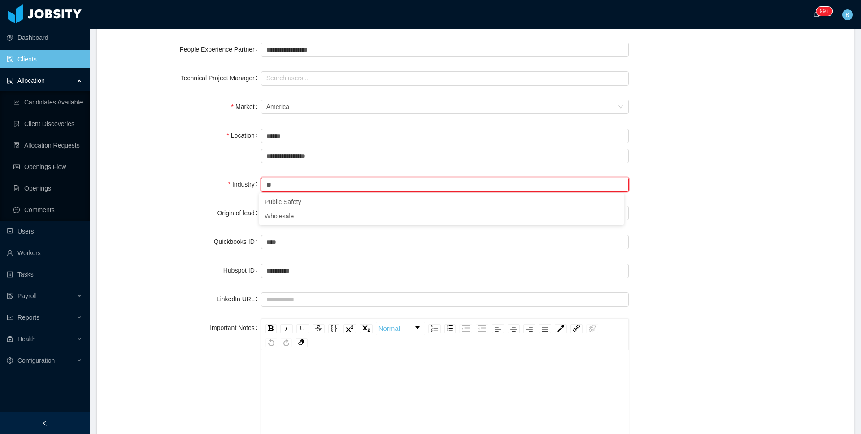
type input "*"
drag, startPoint x: 269, startPoint y: 183, endPoint x: 260, endPoint y: 184, distance: 8.5
click at [261, 184] on input "*****" at bounding box center [445, 185] width 368 height 14
click at [282, 226] on li "Information Technology & Services" at bounding box center [441, 230] width 365 height 14
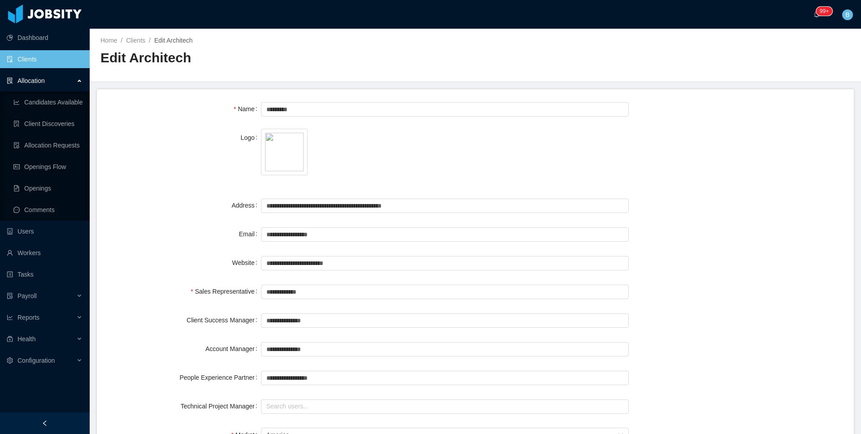
scroll to position [970, 0]
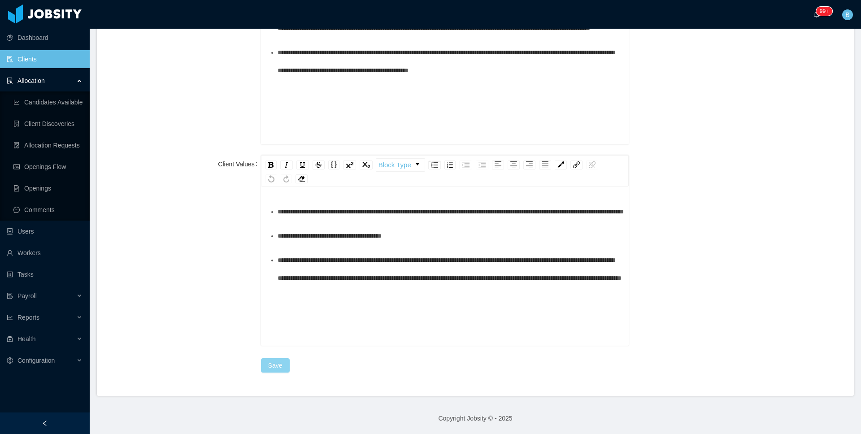
type input "**********"
click at [264, 369] on button "Save" at bounding box center [275, 365] width 29 height 14
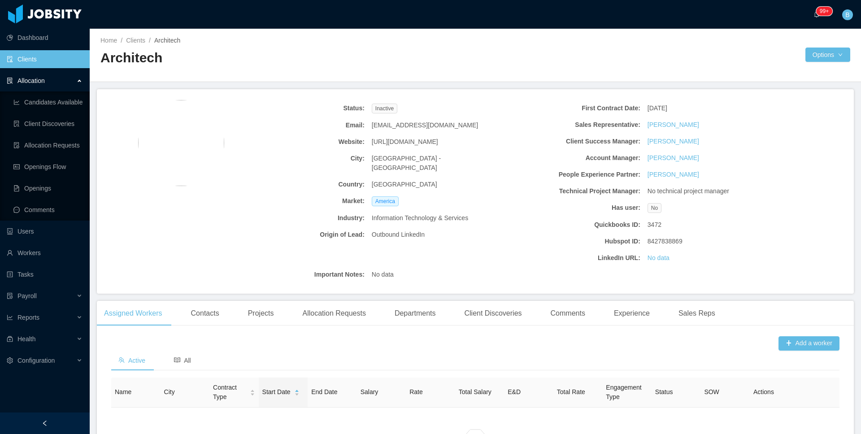
drag, startPoint x: 359, startPoint y: 62, endPoint x: 129, endPoint y: 112, distance: 234.9
click at [358, 62] on h2 "Architech" at bounding box center [287, 58] width 375 height 18
click at [67, 128] on link "Client Discoveries" at bounding box center [47, 124] width 69 height 18
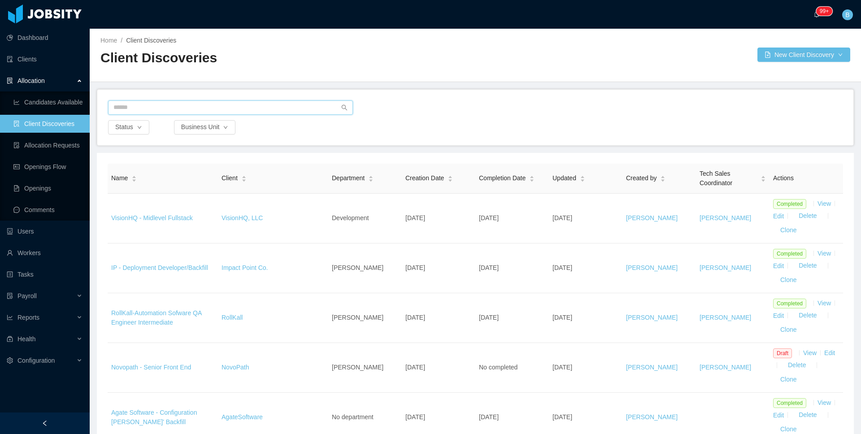
click at [225, 105] on input "text" at bounding box center [230, 107] width 245 height 14
type input "******"
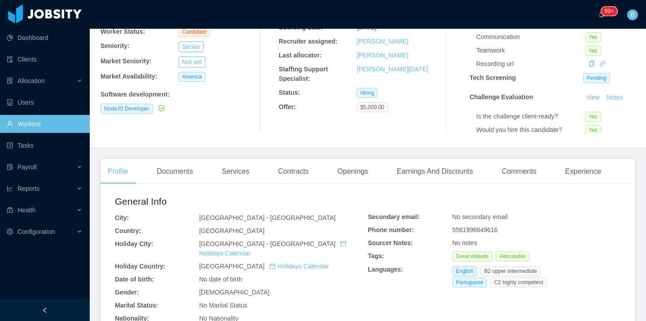
scroll to position [119, 0]
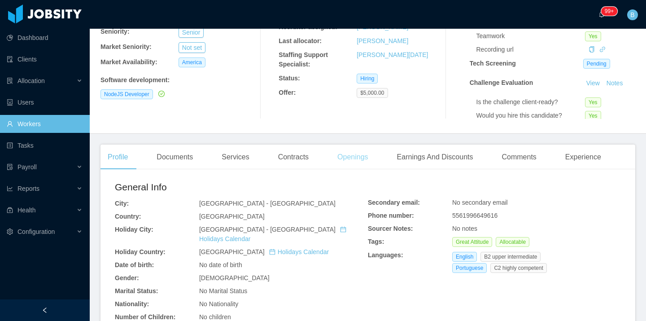
click at [341, 162] on div "Openings" at bounding box center [352, 156] width 45 height 25
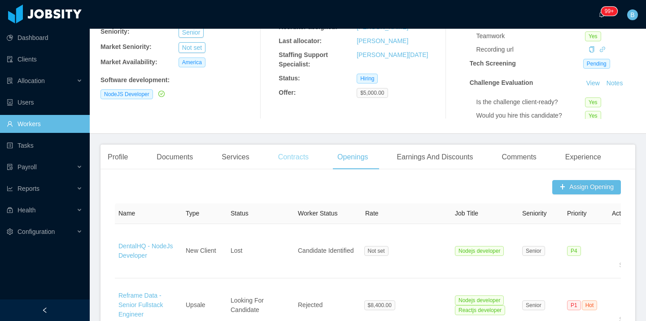
click at [306, 155] on div "Contracts" at bounding box center [293, 156] width 45 height 25
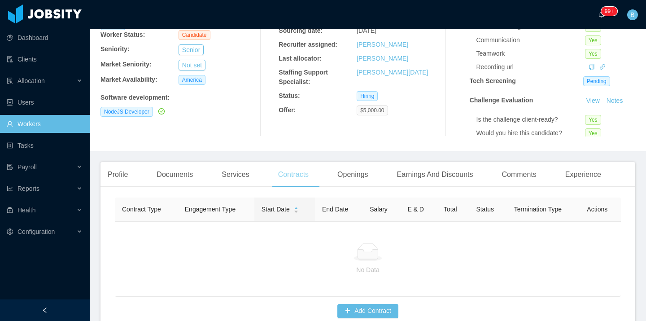
scroll to position [119, 0]
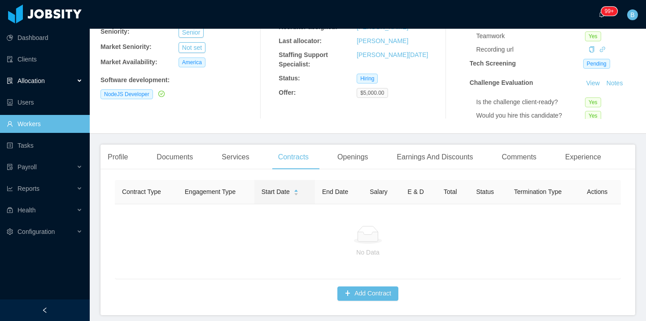
click at [31, 74] on div "Allocation" at bounding box center [45, 81] width 90 height 18
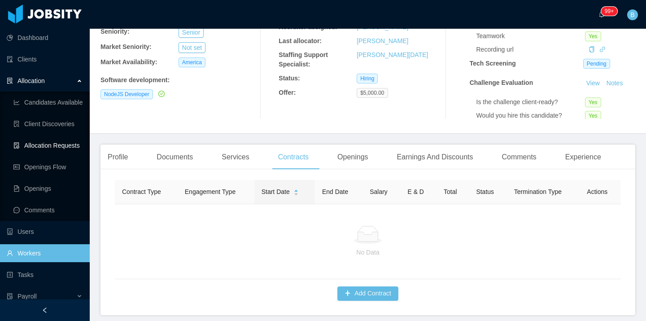
click at [45, 148] on link "Allocation Requests" at bounding box center [47, 145] width 69 height 18
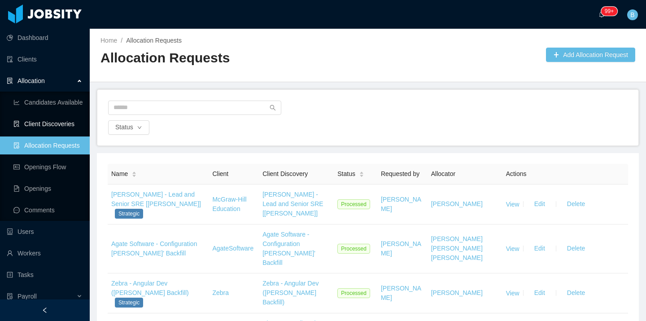
click at [36, 119] on link "Client Discoveries" at bounding box center [47, 124] width 69 height 18
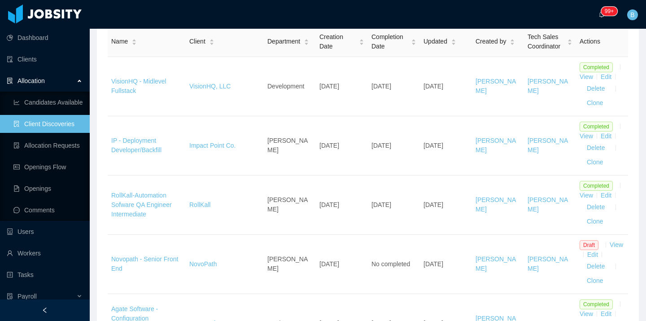
scroll to position [108, 0]
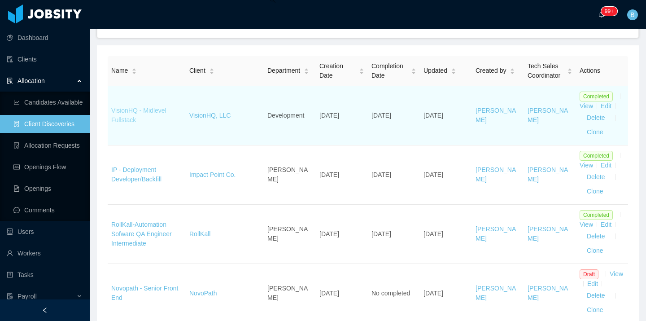
click at [150, 120] on link "VisionHQ - Midlevel Fullstack" at bounding box center [138, 115] width 55 height 17
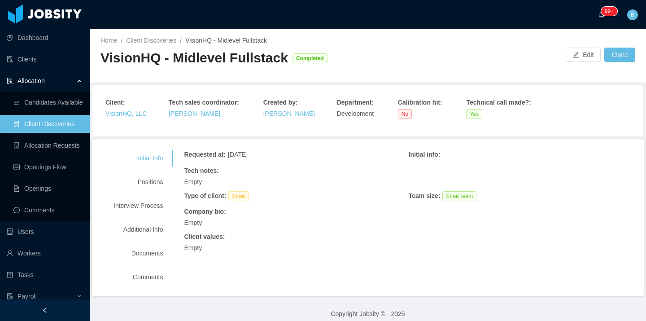
drag, startPoint x: 267, startPoint y: 66, endPoint x: 275, endPoint y: 64, distance: 8.8
click at [267, 66] on div "VisionHQ - Midlevel Fullstack" at bounding box center [193, 58] width 187 height 18
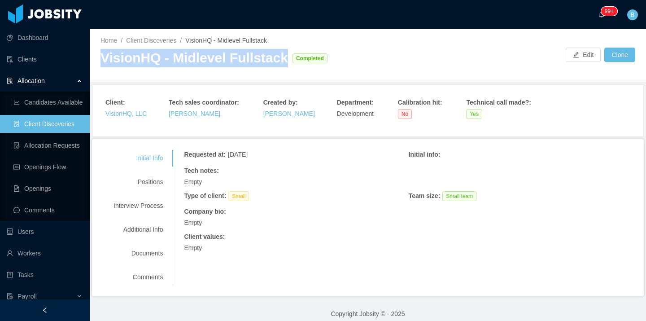
drag, startPoint x: 267, startPoint y: 57, endPoint x: 95, endPoint y: 60, distance: 172.2
click at [95, 60] on div "Home / Client Discoveries / VisionHQ - Midlevel Fullstack / VisionHQ - Midlevel…" at bounding box center [368, 55] width 556 height 53
copy div "VisionHQ - Midlevel Fullstack"
click at [30, 144] on link "Allocation Requests" at bounding box center [47, 145] width 69 height 18
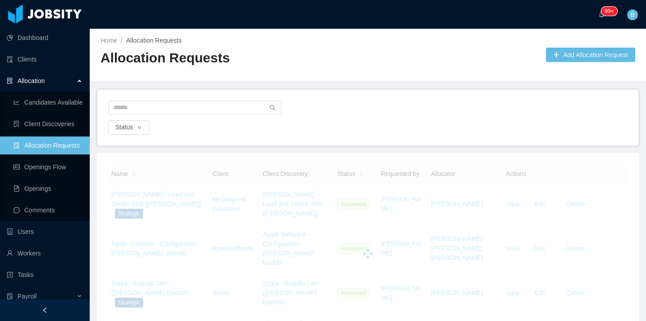
click at [591, 42] on div "Home / Allocation Requests / Allocation Requests Add Allocation Request" at bounding box center [368, 55] width 556 height 53
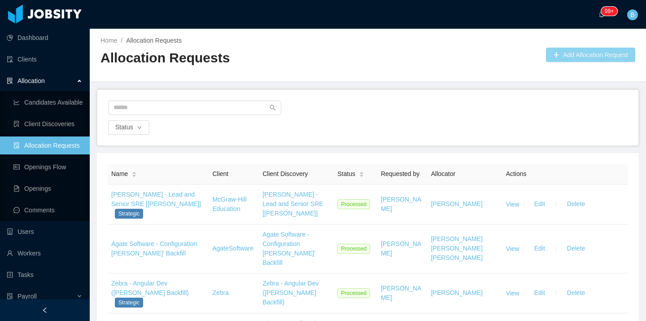
click at [573, 56] on button "Add Allocation Request" at bounding box center [590, 55] width 89 height 14
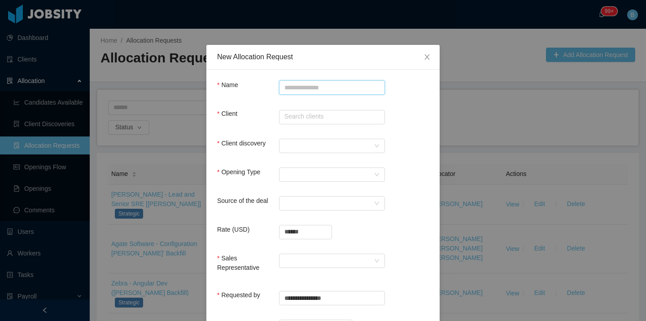
click at [300, 86] on input "Name" at bounding box center [332, 87] width 106 height 14
paste input "**********"
type input "**********"
click at [293, 112] on input "text" at bounding box center [332, 117] width 106 height 14
type input "*"
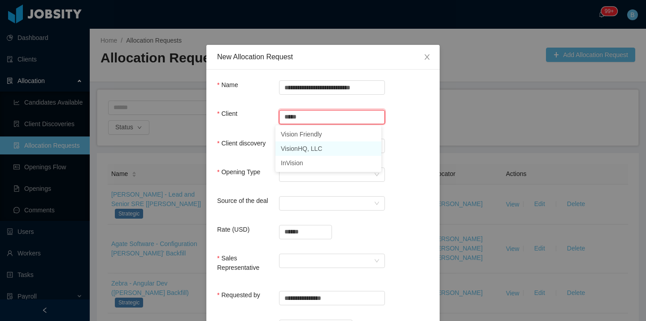
click at [300, 150] on li "VisionHQ, LLC" at bounding box center [328, 148] width 106 height 14
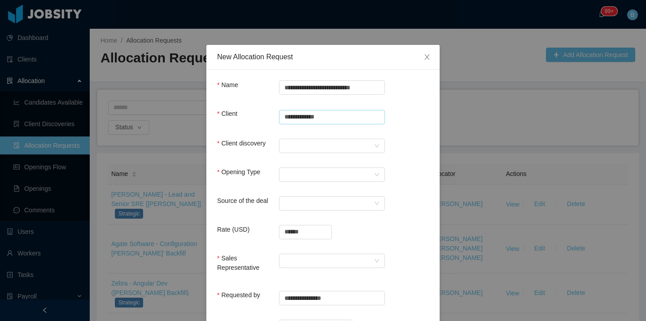
type input "**********"
click at [300, 152] on div "Client discovery" at bounding box center [323, 148] width 212 height 18
click at [313, 147] on div at bounding box center [328, 145] width 89 height 13
click at [342, 164] on li "VisionHQ - Midlevel Fullstack" at bounding box center [328, 163] width 106 height 14
click at [303, 174] on div "Select Opening Type" at bounding box center [328, 174] width 89 height 13
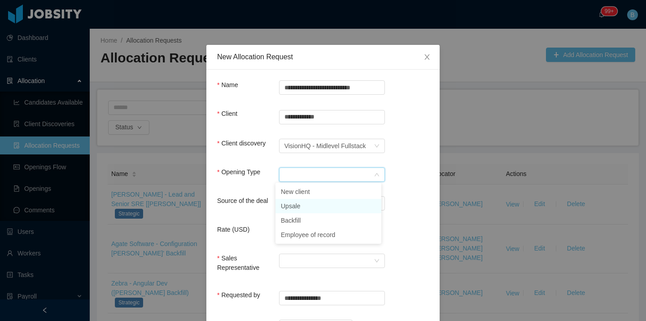
click at [297, 204] on li "Upsale" at bounding box center [328, 206] width 106 height 14
click at [297, 203] on div "Select a Source" at bounding box center [328, 202] width 89 height 13
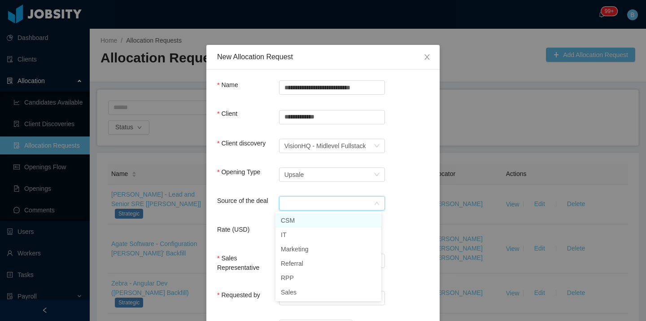
click at [293, 225] on li "CSM" at bounding box center [328, 220] width 106 height 14
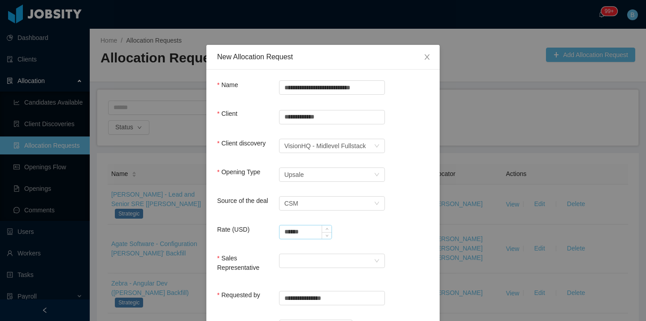
click at [304, 227] on input "******" at bounding box center [305, 231] width 52 height 13
type input "**********"
click at [316, 255] on div at bounding box center [328, 260] width 89 height 13
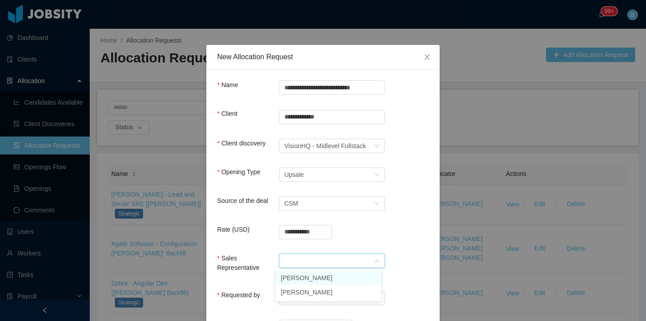
click at [297, 278] on li "[PERSON_NAME]" at bounding box center [328, 277] width 106 height 14
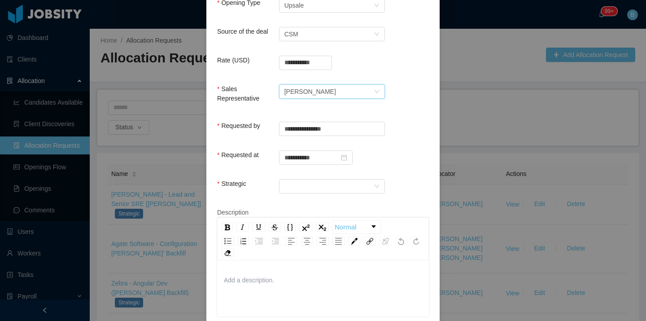
scroll to position [209, 0]
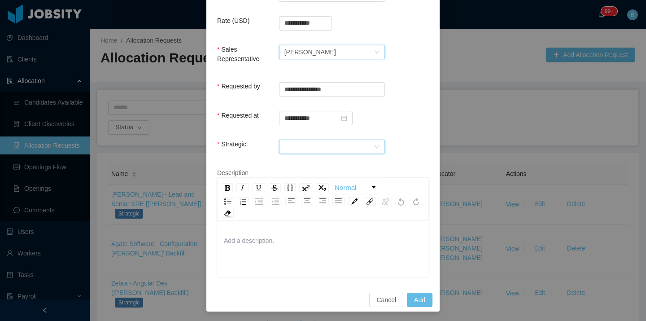
click at [325, 145] on div at bounding box center [328, 146] width 89 height 13
click at [289, 176] on li "No" at bounding box center [328, 177] width 106 height 14
drag, startPoint x: 424, startPoint y: 297, endPoint x: 424, endPoint y: 283, distance: 14.8
click at [423, 300] on button "Add" at bounding box center [420, 299] width 26 height 14
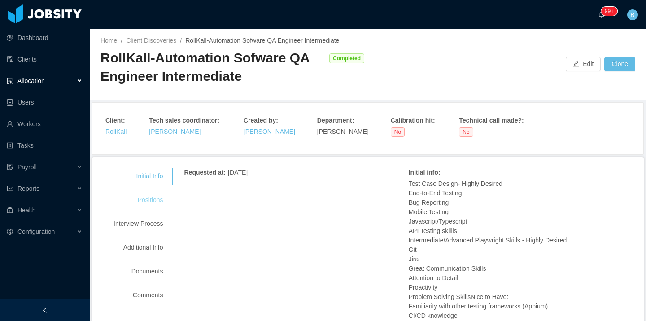
click at [143, 199] on div "Positions" at bounding box center [138, 199] width 71 height 17
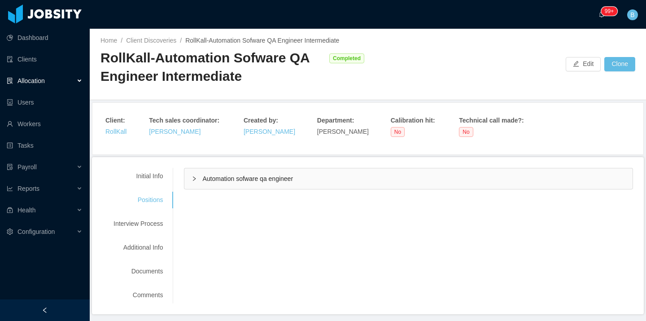
click at [282, 173] on div "Automation sofware qa engineer" at bounding box center [408, 178] width 448 height 21
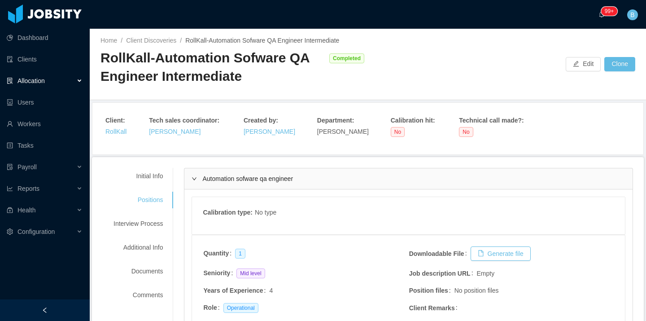
click at [292, 175] on span "Automation sofware qa engineer" at bounding box center [247, 178] width 91 height 7
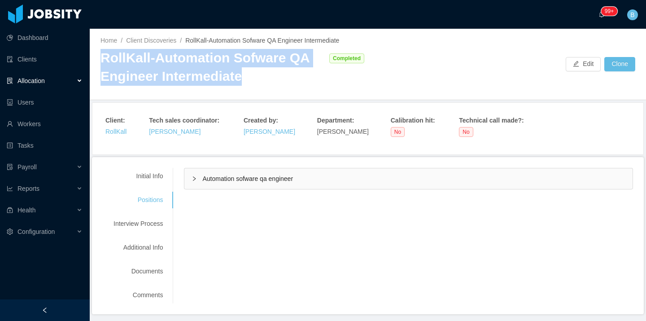
drag, startPoint x: 236, startPoint y: 81, endPoint x: 102, endPoint y: 60, distance: 135.8
click at [102, 60] on div "RollKall-Automation Sofware QA Engineer Intermediate" at bounding box center [212, 67] width 224 height 36
copy div "RollKall-Automation Sofware QA Engineer Intermediate"
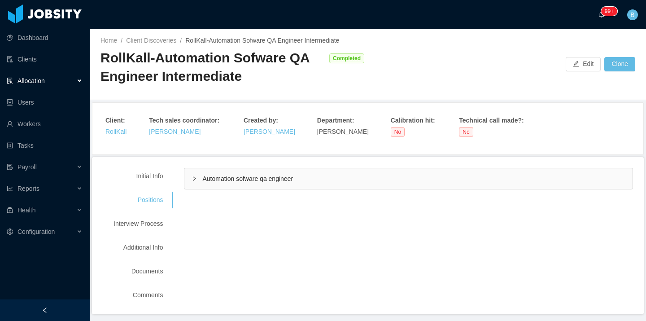
click at [30, 87] on div "Allocation" at bounding box center [45, 81] width 90 height 18
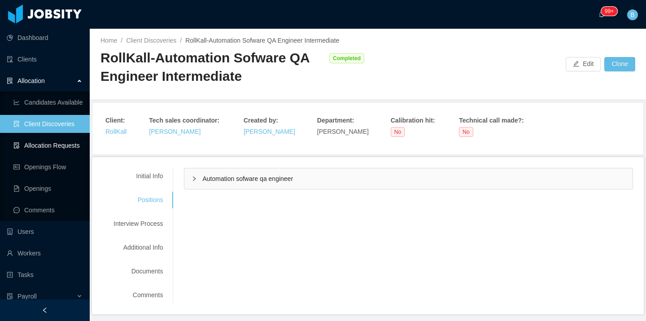
click at [39, 145] on link "Allocation Requests" at bounding box center [47, 145] width 69 height 18
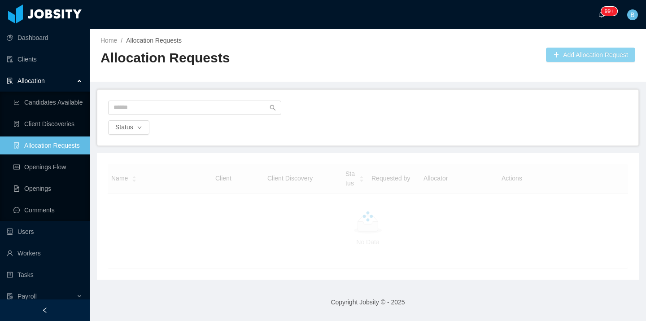
click at [596, 53] on button "Add Allocation Request" at bounding box center [590, 55] width 89 height 14
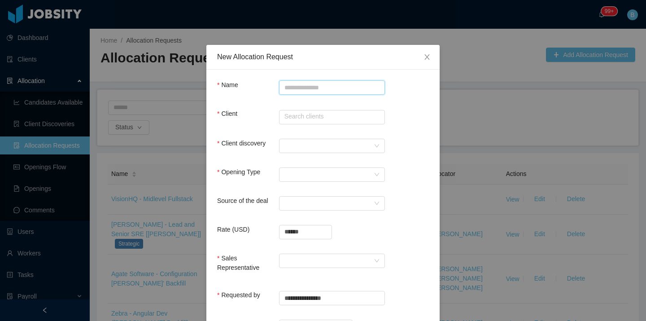
click at [337, 90] on input "Name" at bounding box center [332, 87] width 106 height 14
paste input "**********"
drag, startPoint x: 324, startPoint y: 89, endPoint x: 275, endPoint y: 87, distance: 49.4
click at [235, 87] on div "**********" at bounding box center [323, 89] width 212 height 18
click at [302, 86] on input "**********" at bounding box center [332, 87] width 106 height 14
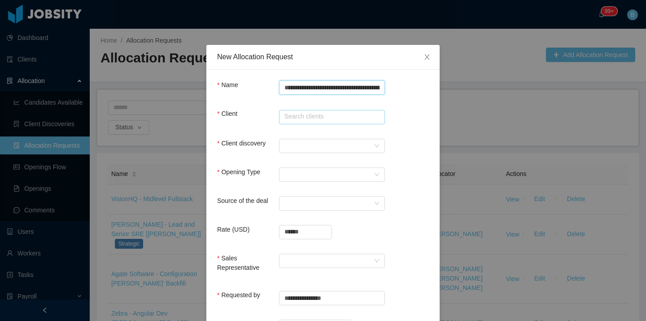
type input "**********"
click at [339, 115] on input "text" at bounding box center [332, 117] width 106 height 14
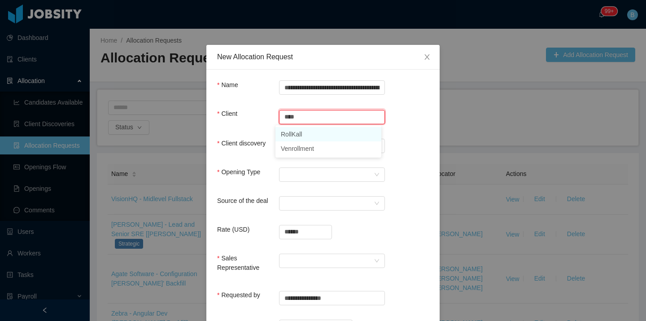
click at [318, 136] on li "RollKall" at bounding box center [328, 134] width 106 height 14
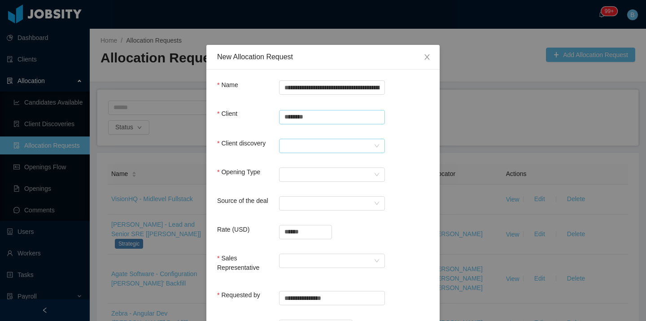
type input "********"
click at [309, 148] on div at bounding box center [328, 145] width 89 height 13
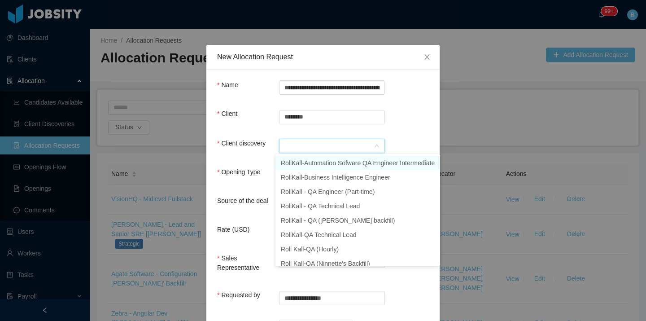
click at [305, 163] on li "RollKall-Automation Sofware QA Engineer Intermediate" at bounding box center [357, 163] width 165 height 14
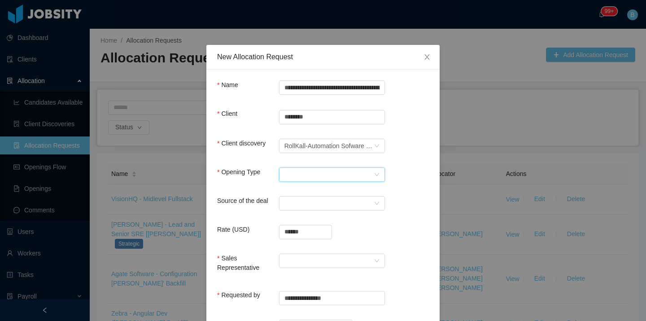
click at [297, 168] on div "Select Opening Type" at bounding box center [328, 174] width 89 height 13
click at [290, 203] on li "Upsale" at bounding box center [328, 206] width 106 height 14
click at [298, 201] on div "Select a Source" at bounding box center [328, 202] width 89 height 13
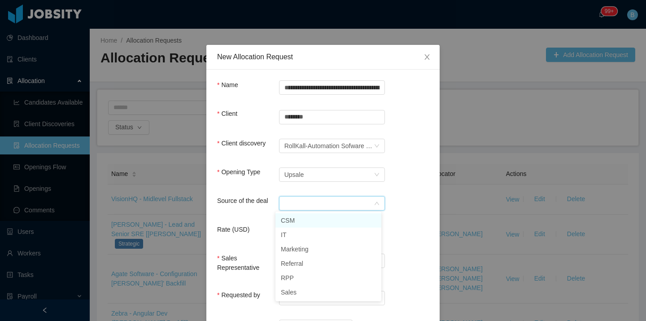
click at [300, 220] on li "CSM" at bounding box center [328, 220] width 106 height 14
click at [303, 232] on input "******" at bounding box center [305, 231] width 52 height 13
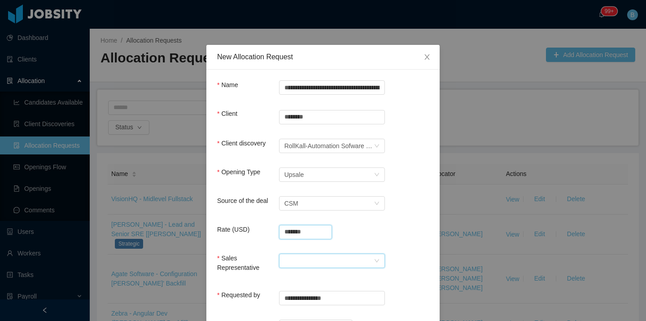
type input "**********"
click at [312, 257] on div at bounding box center [328, 260] width 89 height 13
click at [302, 279] on li "[PERSON_NAME]" at bounding box center [328, 277] width 106 height 14
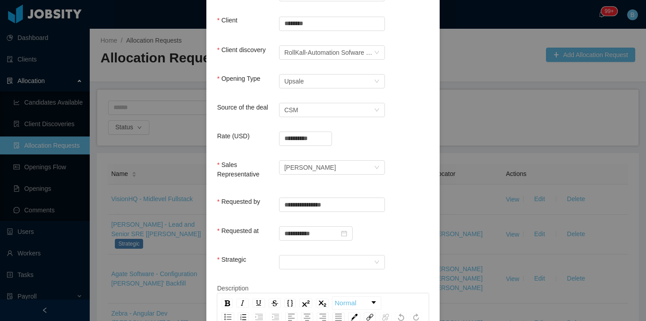
scroll to position [209, 0]
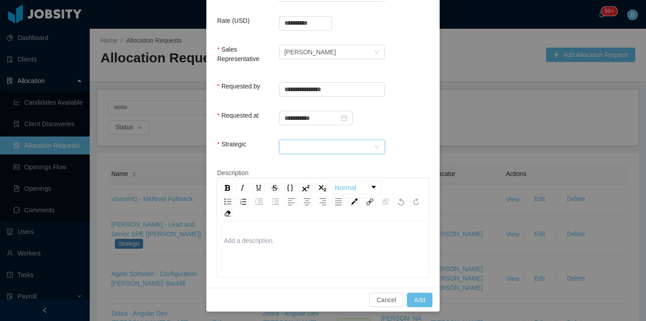
click at [307, 147] on div at bounding box center [328, 146] width 89 height 13
click at [299, 180] on li "No" at bounding box center [328, 177] width 106 height 14
click at [421, 302] on button "Add" at bounding box center [420, 299] width 26 height 14
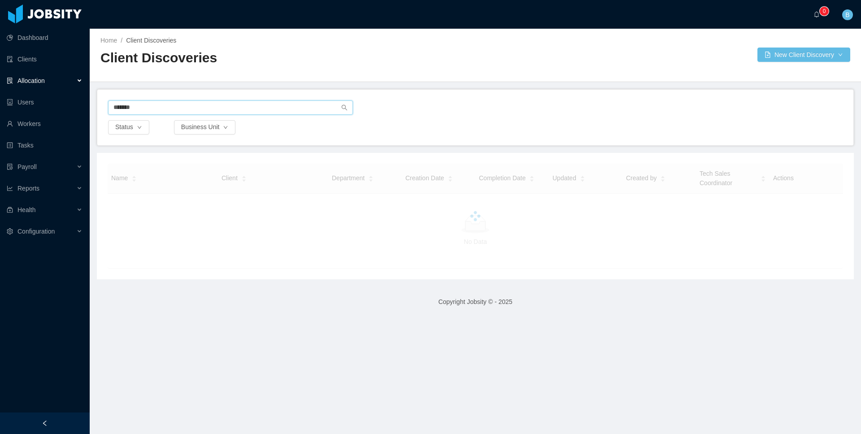
click at [148, 108] on input "******" at bounding box center [230, 107] width 245 height 14
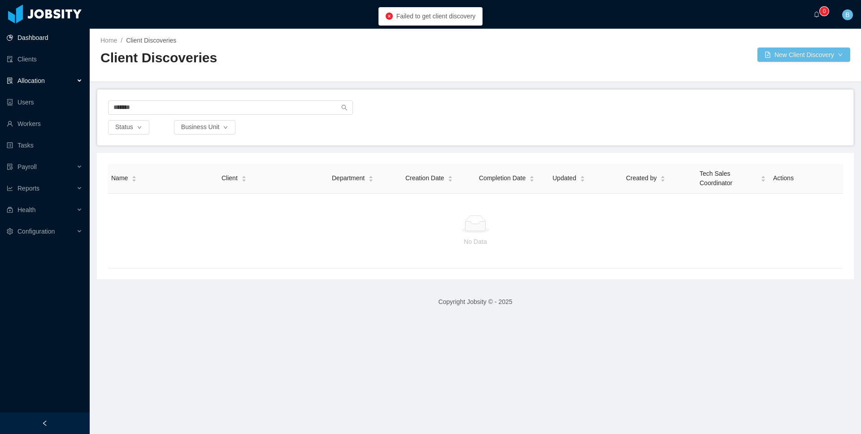
click at [27, 41] on link "Dashboard" at bounding box center [45, 38] width 76 height 18
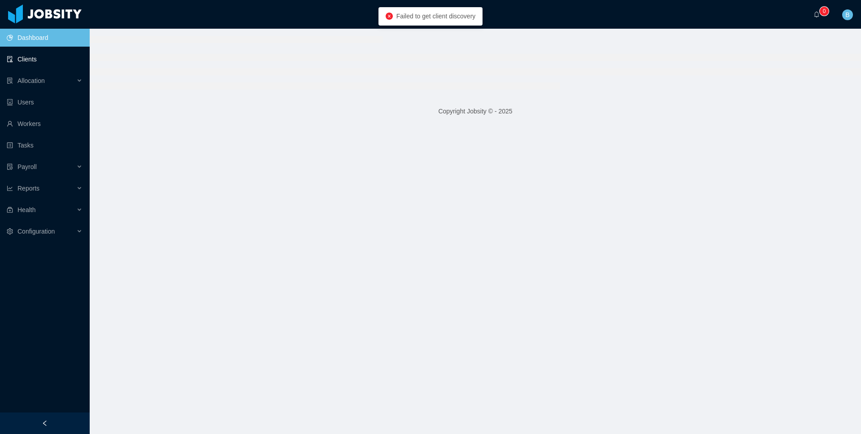
click at [23, 64] on link "Clients" at bounding box center [45, 59] width 76 height 18
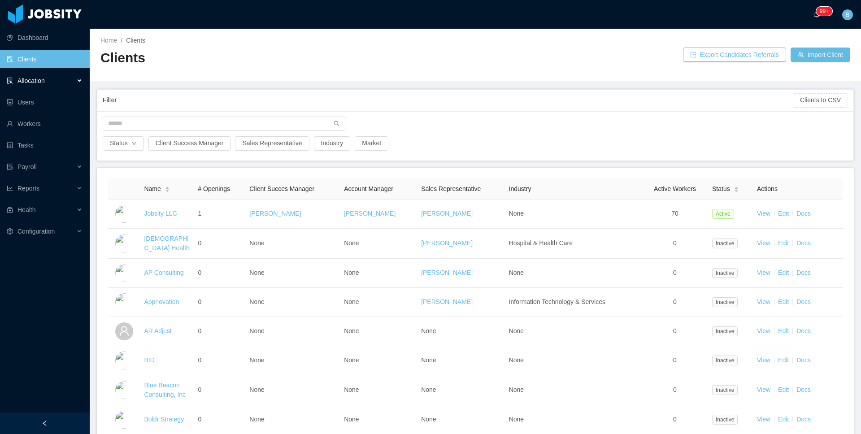
click at [40, 80] on span "Allocation" at bounding box center [30, 80] width 27 height 7
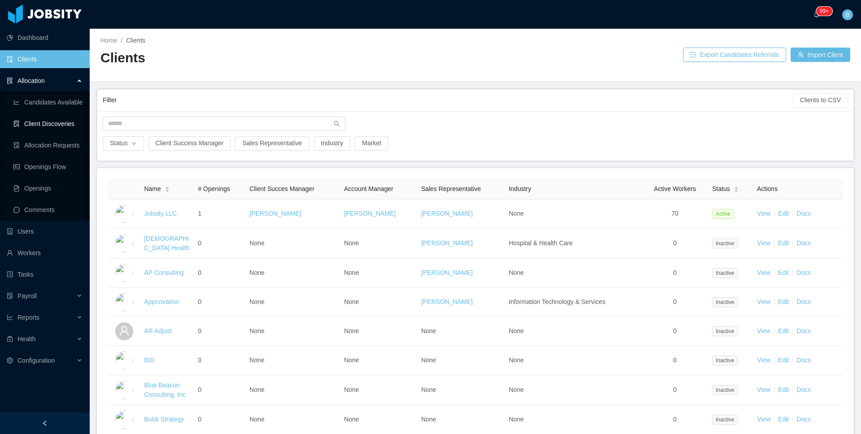
click at [35, 128] on link "Client Discoveries" at bounding box center [47, 124] width 69 height 18
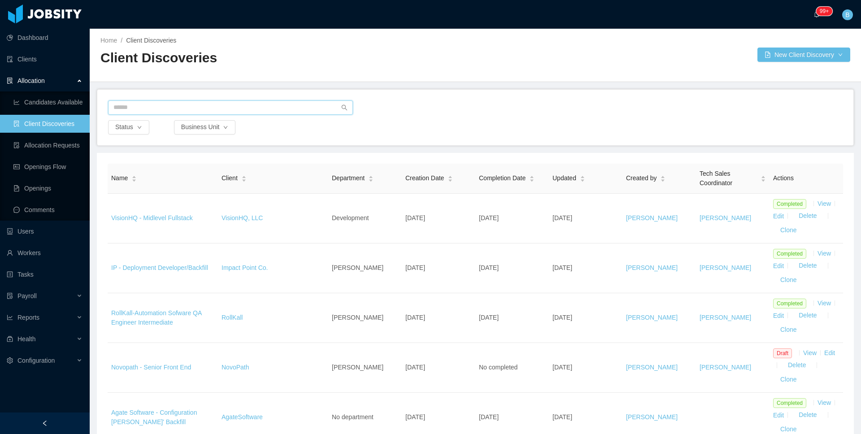
click at [185, 110] on input "text" at bounding box center [230, 107] width 245 height 14
type input "*****"
click at [687, 122] on div "Status Business Unit" at bounding box center [475, 127] width 736 height 14
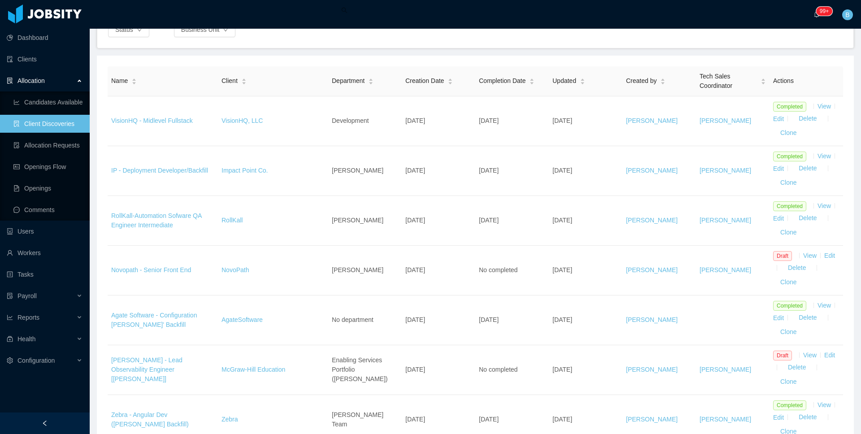
scroll to position [659, 0]
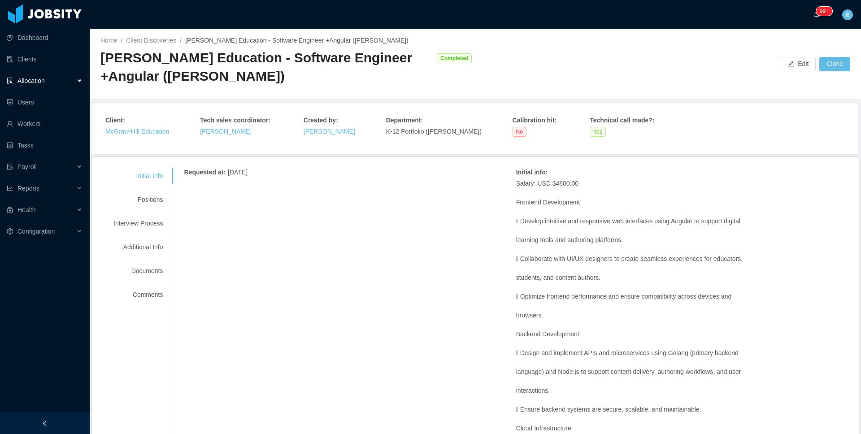
click at [829, 99] on div "Home / Client Discoveries / [PERSON_NAME] Education - Software Engineer +Angula…" at bounding box center [475, 64] width 771 height 71
click at [149, 203] on div "Positions" at bounding box center [138, 199] width 71 height 17
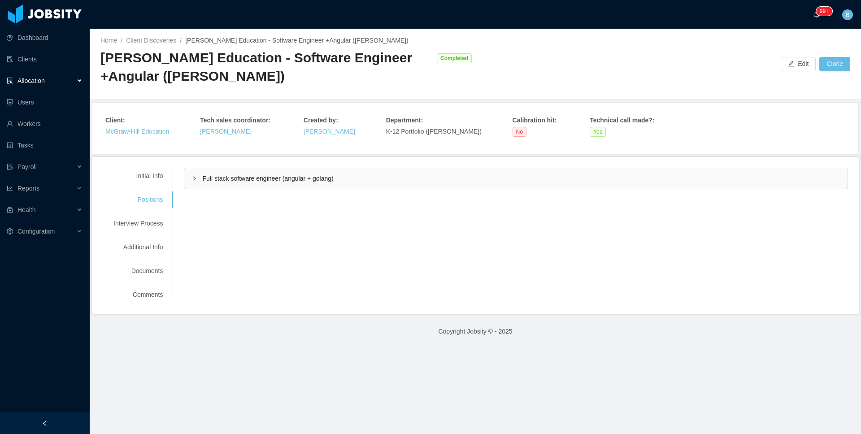
click at [227, 183] on div "Full stack software engineer (angular + golang)" at bounding box center [515, 178] width 663 height 21
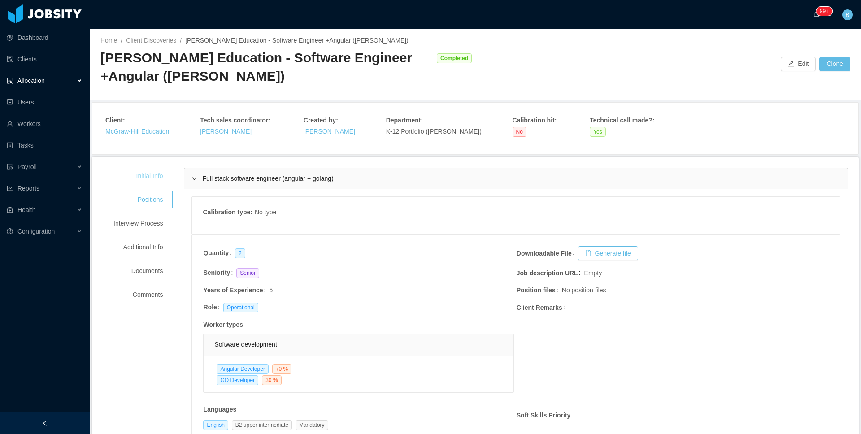
click at [148, 181] on div "Initial Info" at bounding box center [138, 176] width 71 height 17
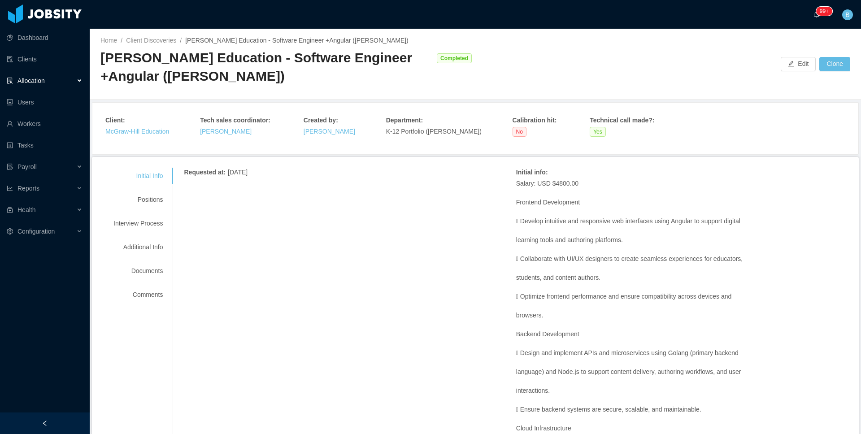
click at [19, 84] on div "Allocation" at bounding box center [45, 81] width 90 height 18
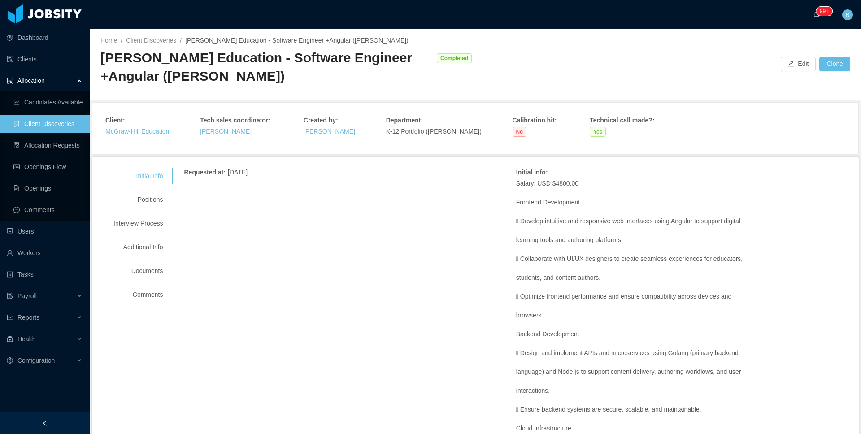
click at [31, 117] on link "Client Discoveries" at bounding box center [47, 124] width 69 height 18
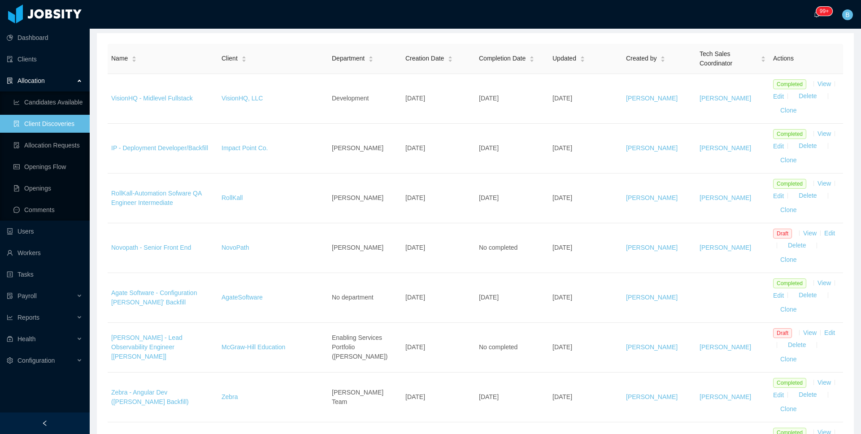
scroll to position [126, 0]
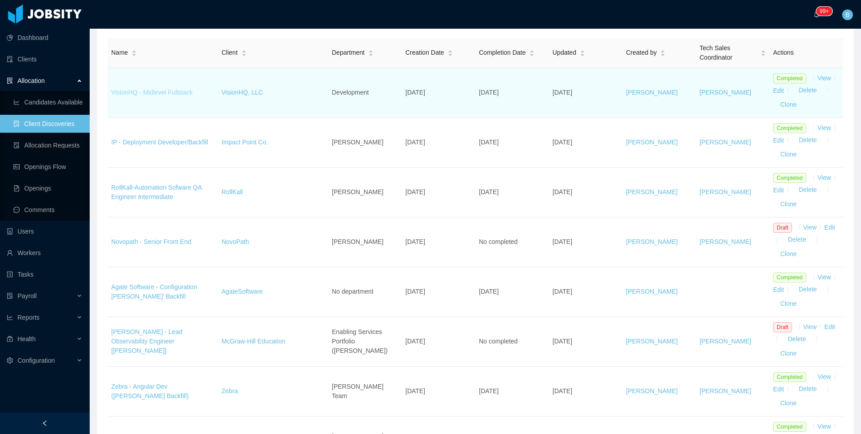
click at [146, 95] on link "VisionHQ - Midlevel Fullstack" at bounding box center [152, 92] width 82 height 7
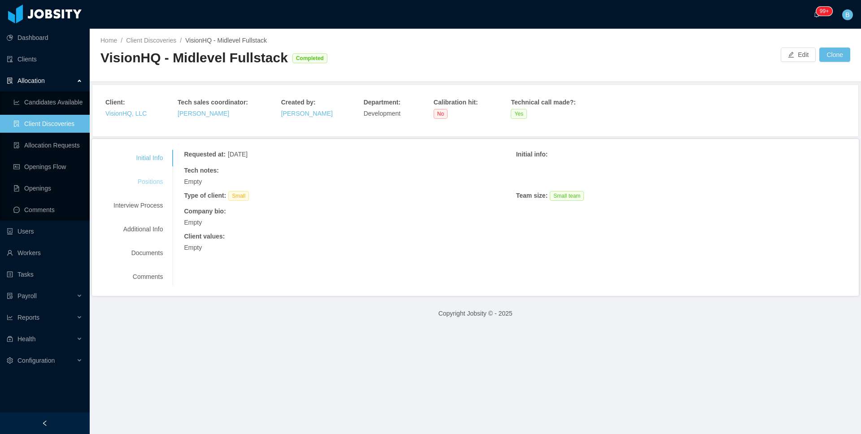
click at [135, 186] on div "Positions" at bounding box center [138, 182] width 71 height 17
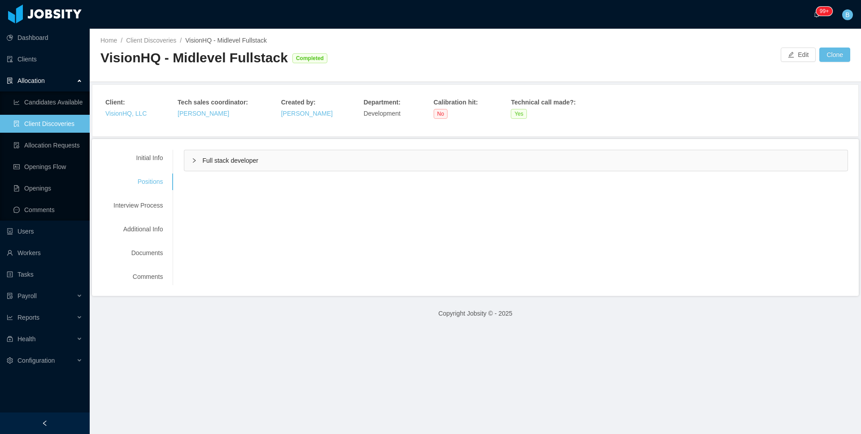
click at [213, 169] on div "Full stack developer" at bounding box center [515, 160] width 663 height 21
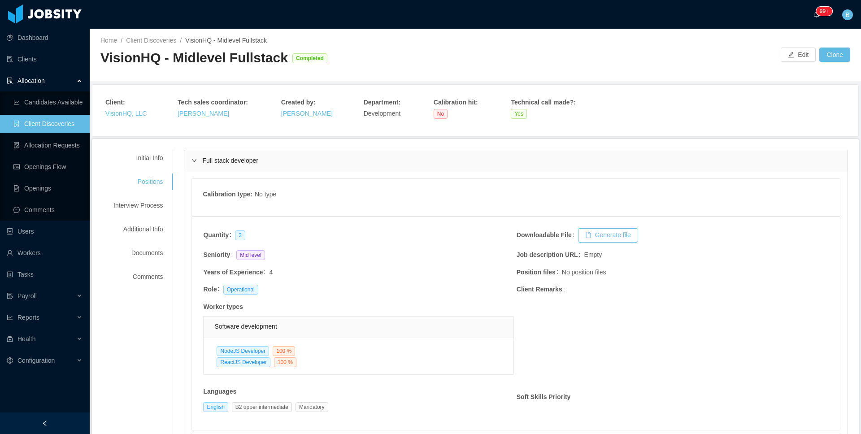
click at [213, 169] on div "Full stack developer" at bounding box center [515, 160] width 663 height 21
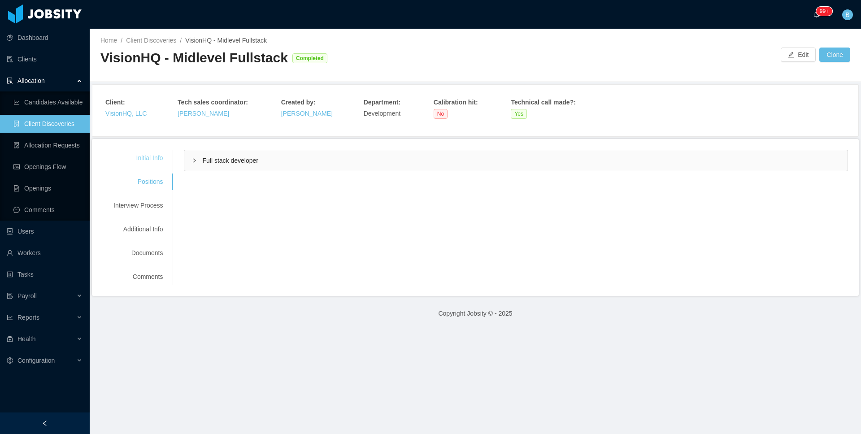
click at [144, 162] on div "Initial Info" at bounding box center [138, 158] width 71 height 17
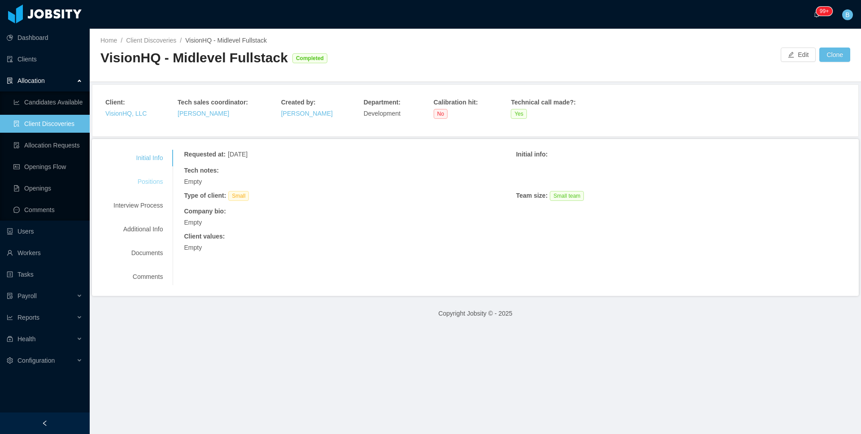
click at [154, 185] on div "Positions" at bounding box center [138, 182] width 71 height 17
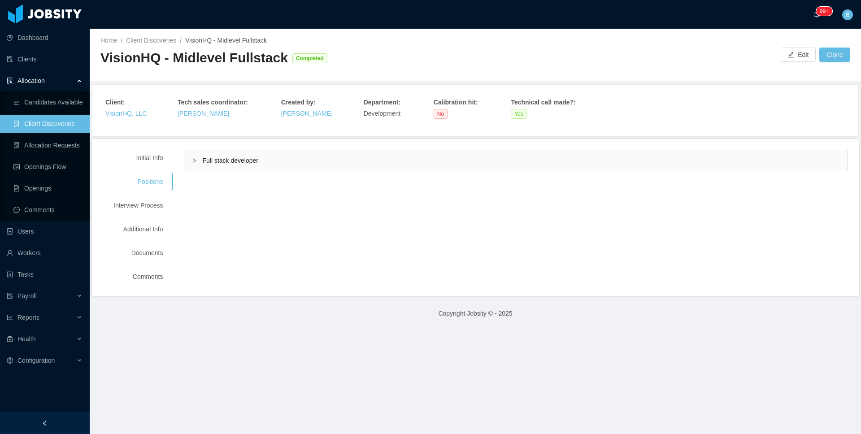
click at [224, 168] on div "Full stack developer" at bounding box center [515, 160] width 663 height 21
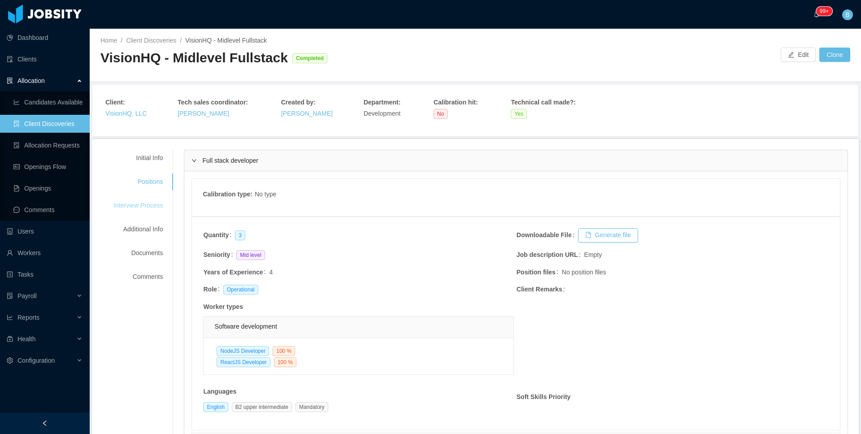
click at [135, 208] on div "Interview Process" at bounding box center [138, 205] width 71 height 17
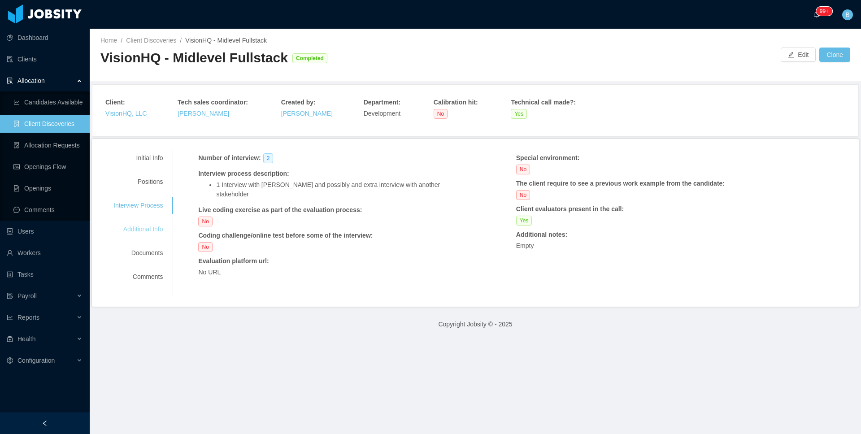
click at [130, 223] on div "Additional Info" at bounding box center [138, 229] width 71 height 17
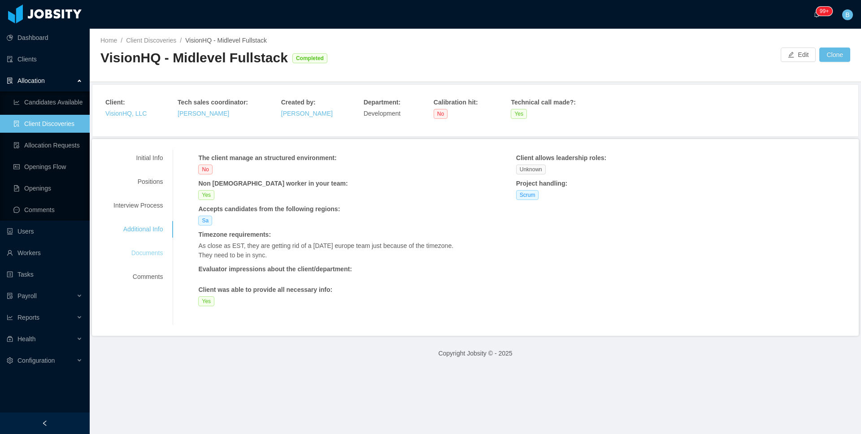
click at [149, 252] on div "Documents" at bounding box center [138, 253] width 71 height 17
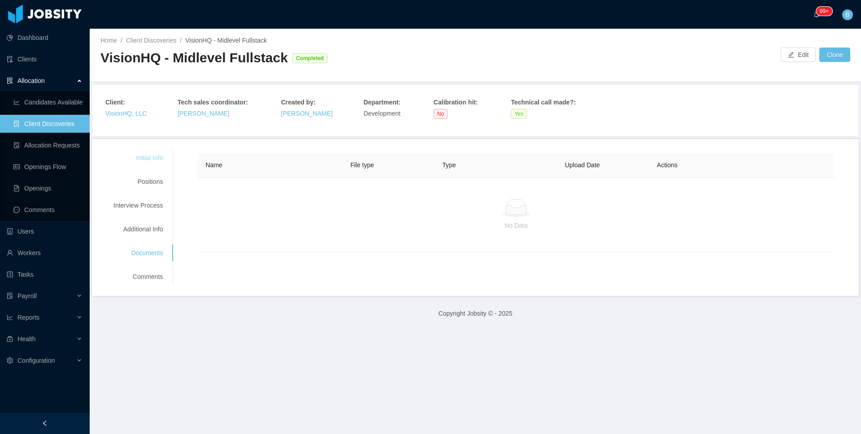
click at [152, 157] on div "Initial Info" at bounding box center [138, 158] width 71 height 17
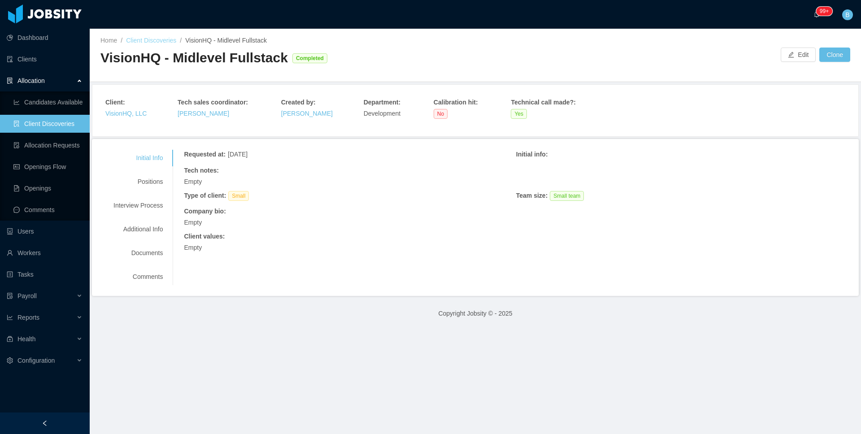
click at [150, 43] on link "Client Discoveries" at bounding box center [151, 40] width 50 height 7
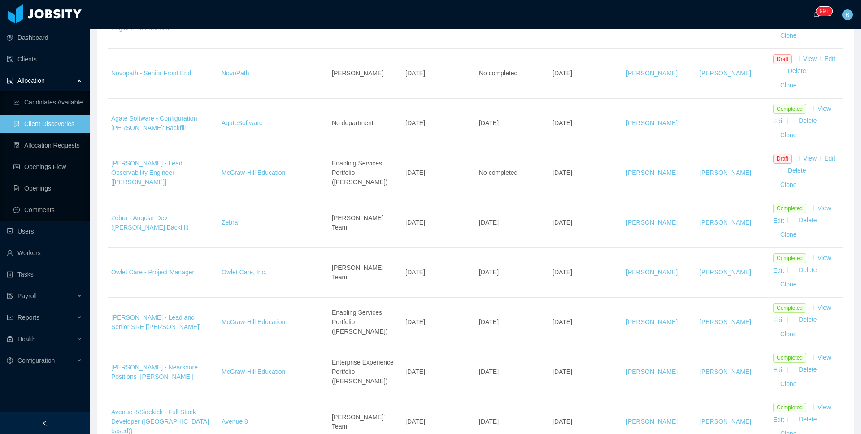
scroll to position [291, 0]
